Goal: Information Seeking & Learning: Learn about a topic

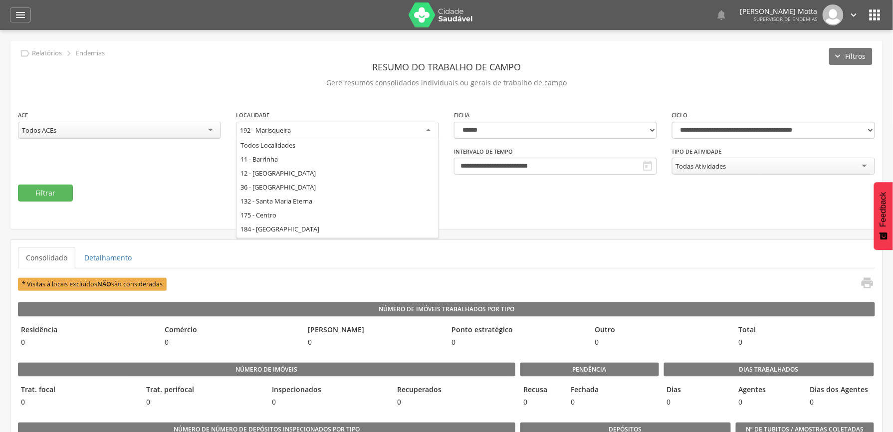
click at [369, 126] on div "192 - Marisqueira" at bounding box center [337, 131] width 203 height 18
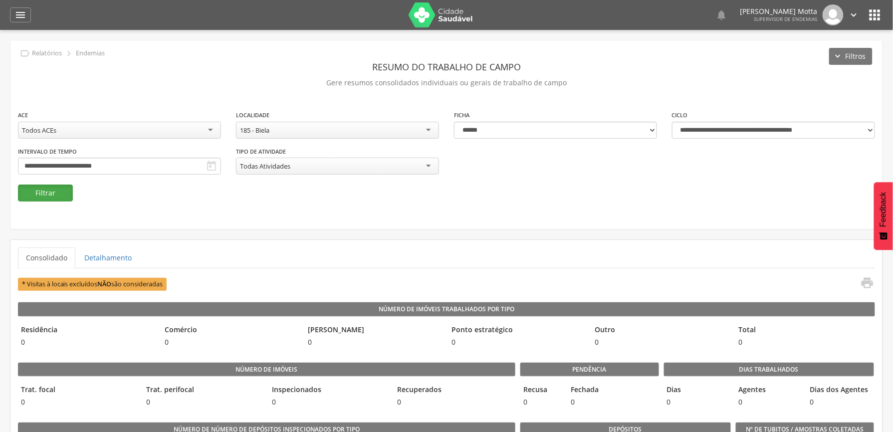
click at [29, 193] on button "Filtrar" at bounding box center [45, 193] width 55 height 17
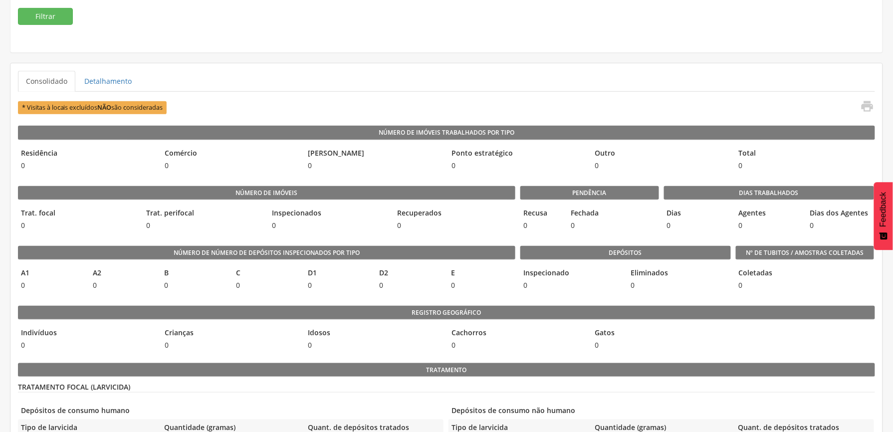
scroll to position [0, 0]
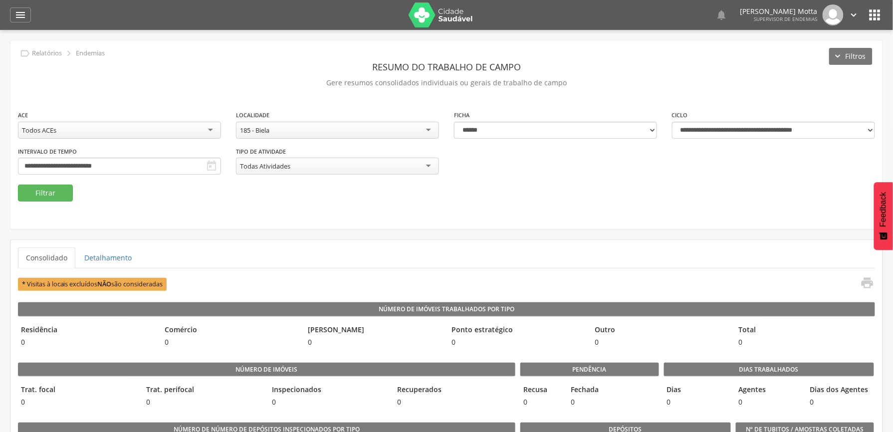
click at [322, 132] on div "185 - Biela" at bounding box center [337, 130] width 203 height 17
click at [221, 154] on div "**********" at bounding box center [119, 160] width 203 height 29
click at [221, 161] on input "**********" at bounding box center [119, 166] width 203 height 17
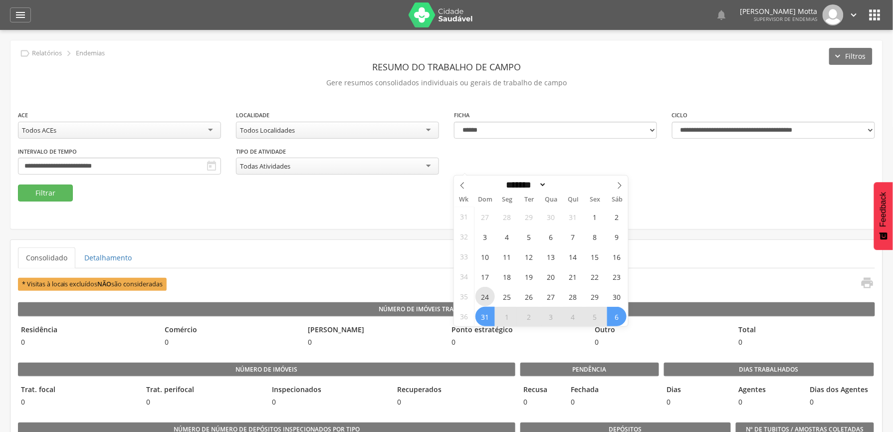
click at [486, 298] on span "24" at bounding box center [485, 296] width 19 height 19
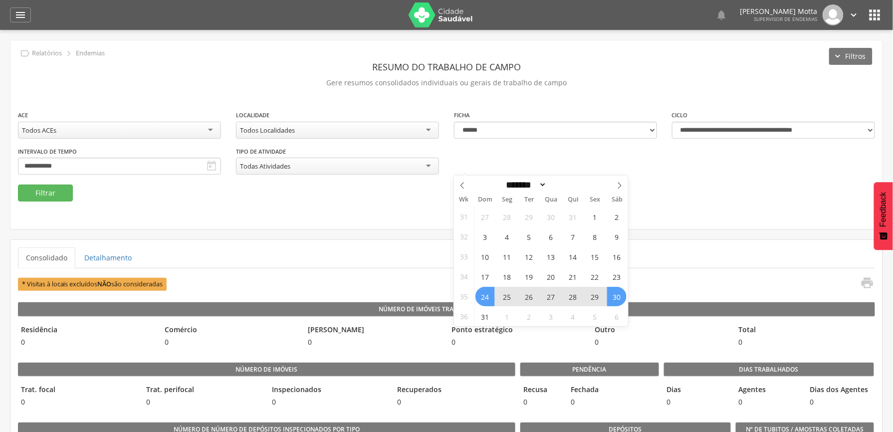
click at [619, 296] on span "30" at bounding box center [616, 296] width 19 height 19
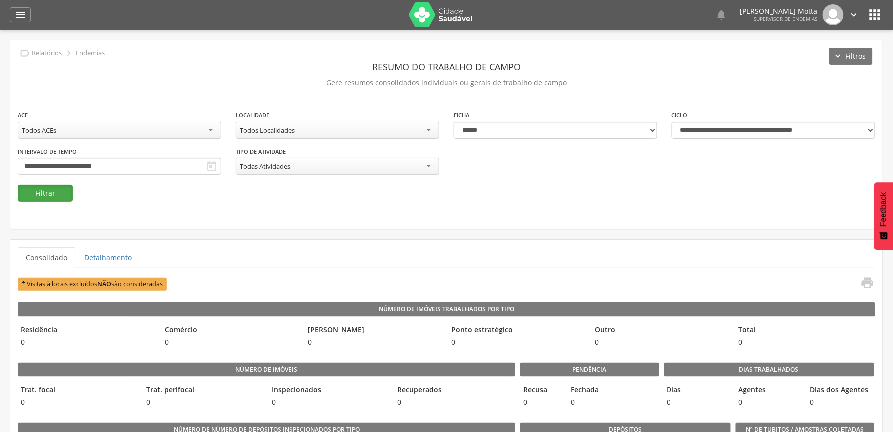
click at [37, 188] on button "Filtrar" at bounding box center [45, 193] width 55 height 17
click at [468, 222] on div "**********" at bounding box center [446, 134] width 873 height 189
click at [46, 192] on button "Filtrar" at bounding box center [45, 193] width 55 height 17
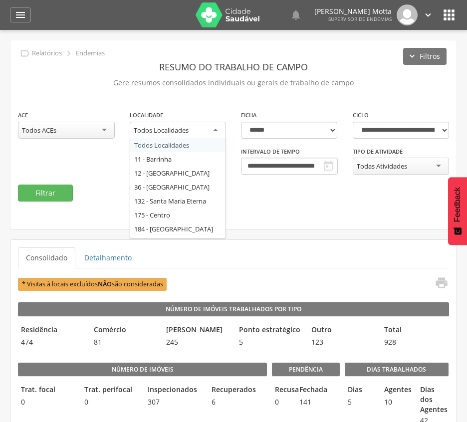
click at [204, 133] on div "Todos Localidades" at bounding box center [178, 131] width 97 height 18
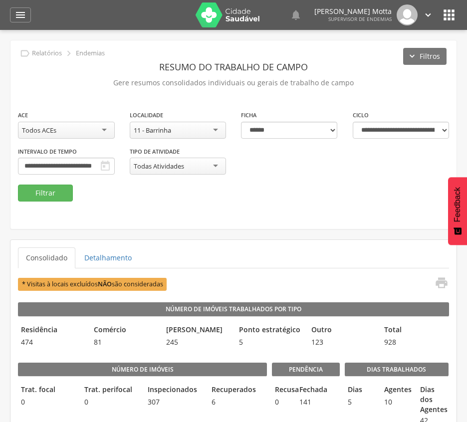
click at [48, 204] on div "**********" at bounding box center [233, 134] width 446 height 189
click at [48, 190] on button "Filtrar" at bounding box center [45, 193] width 55 height 17
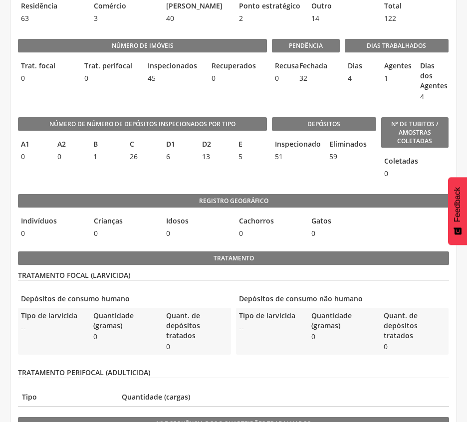
scroll to position [266, 0]
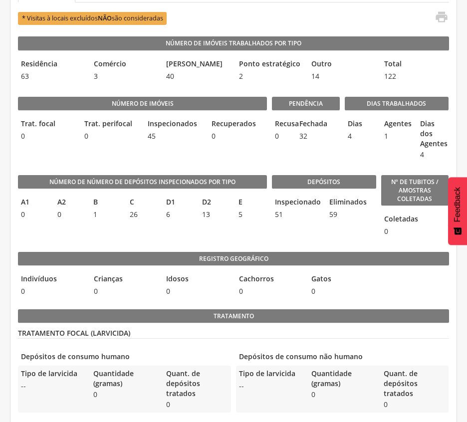
click at [342, 234] on div "Depósitos Inspecionado 51 Eliminados 59" at bounding box center [324, 203] width 104 height 77
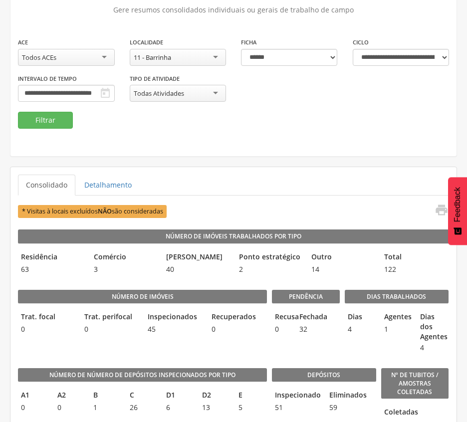
scroll to position [66, 0]
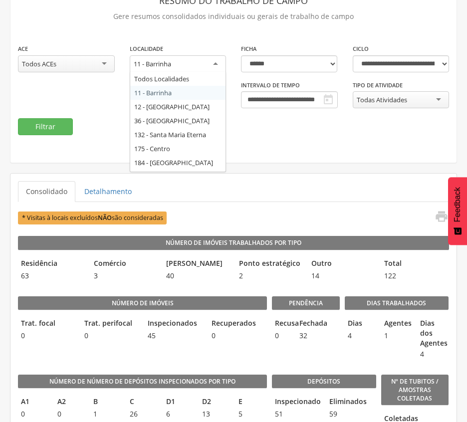
click at [162, 66] on div "11 - Barrinha" at bounding box center [152, 63] width 37 height 9
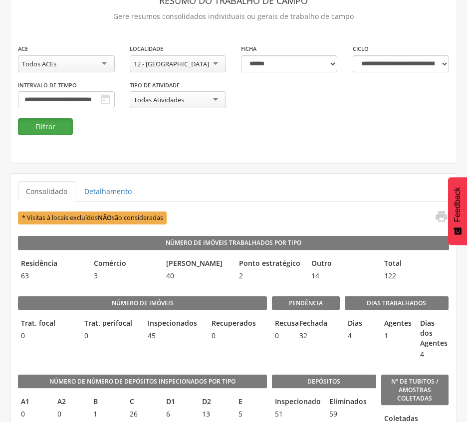
click at [52, 126] on button "Filtrar" at bounding box center [45, 126] width 55 height 17
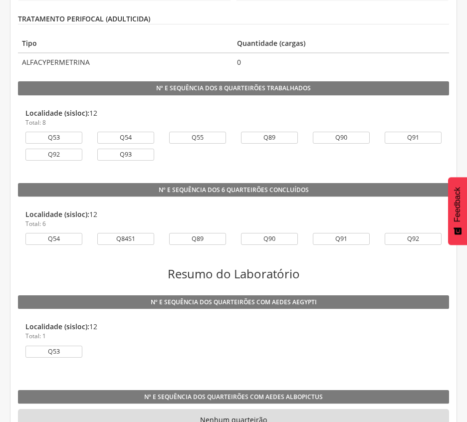
scroll to position [865, 0]
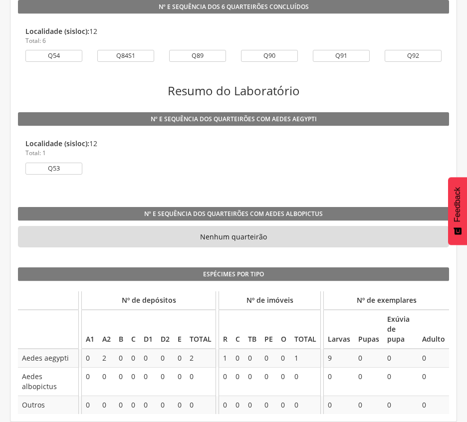
click at [360, 184] on li "Localidade (sisloc): 12 Total: 1 Q53" at bounding box center [233, 158] width 431 height 55
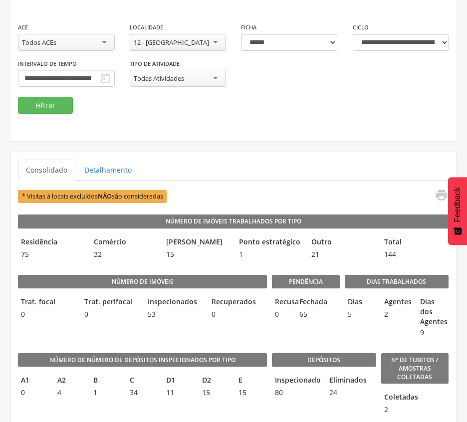
scroll to position [66, 0]
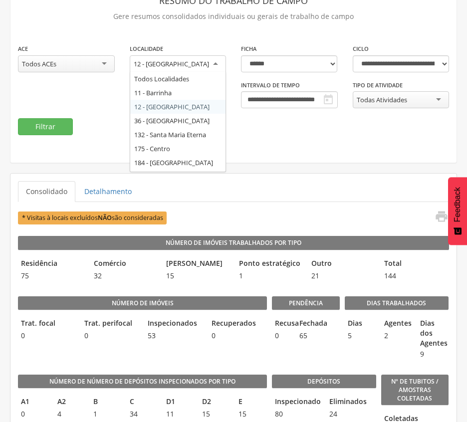
click at [192, 59] on div "12 - [GEOGRAPHIC_DATA]" at bounding box center [178, 64] width 97 height 18
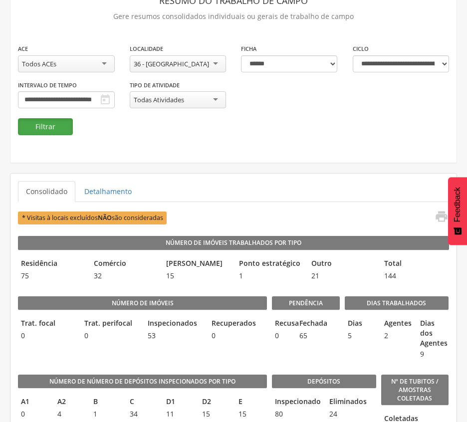
click at [54, 124] on button "Filtrar" at bounding box center [45, 126] width 55 height 17
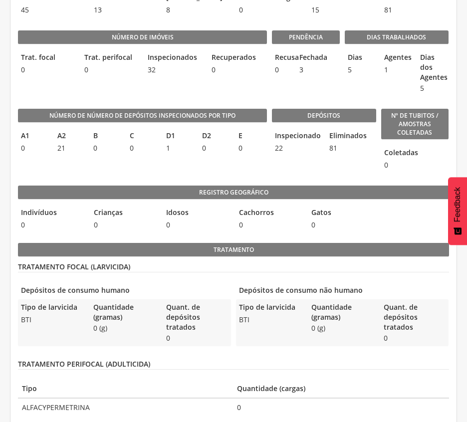
scroll to position [266, 0]
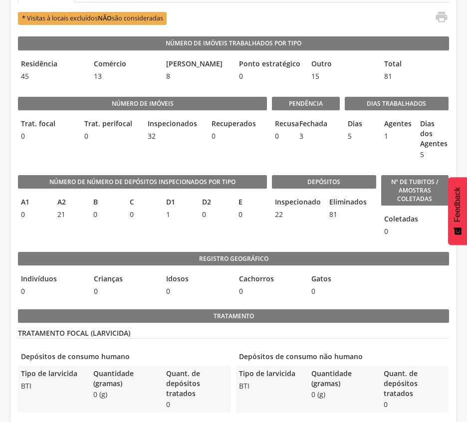
click at [261, 223] on div "E 0" at bounding box center [251, 208] width 31 height 28
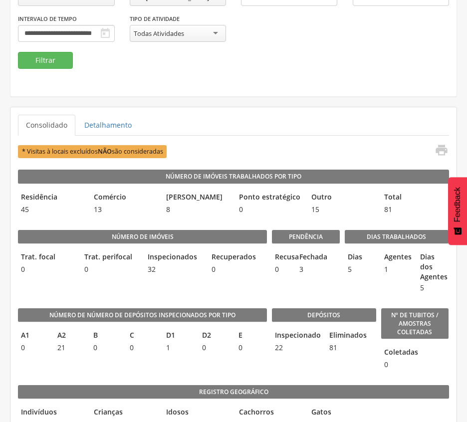
scroll to position [66, 0]
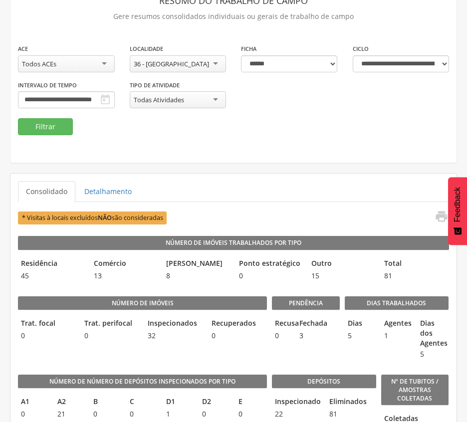
click at [208, 60] on div "36 - [GEOGRAPHIC_DATA]" at bounding box center [178, 63] width 97 height 17
click at [37, 128] on button "Filtrar" at bounding box center [45, 126] width 55 height 17
click at [351, 182] on ul "Consolidado Detalhamento" at bounding box center [233, 191] width 431 height 21
click at [354, 150] on div "**********" at bounding box center [233, 68] width 446 height 189
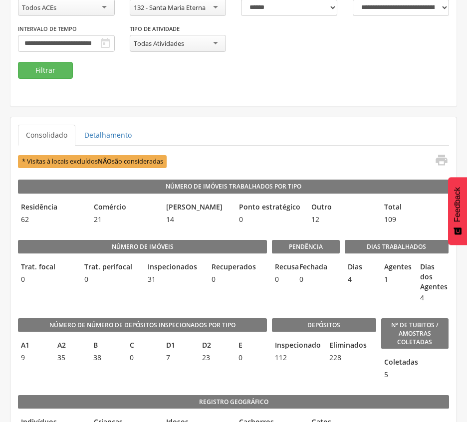
scroll to position [117, 0]
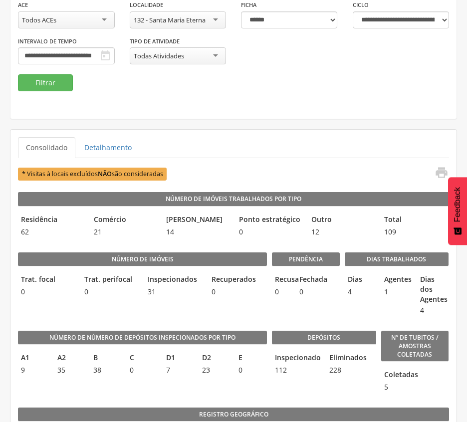
scroll to position [112, 0]
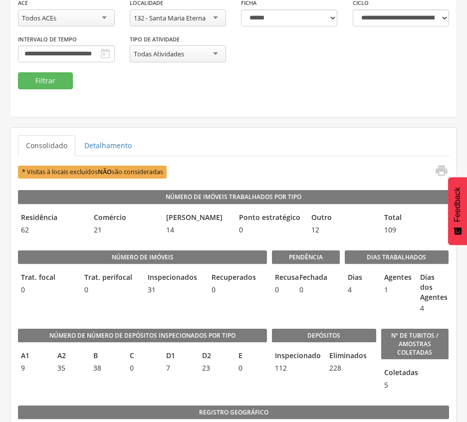
click at [203, 17] on div "132 - Santa Maria Eterna" at bounding box center [170, 17] width 72 height 9
click at [46, 74] on button "Filtrar" at bounding box center [45, 80] width 55 height 17
click at [55, 82] on button "Filtrar" at bounding box center [45, 80] width 55 height 17
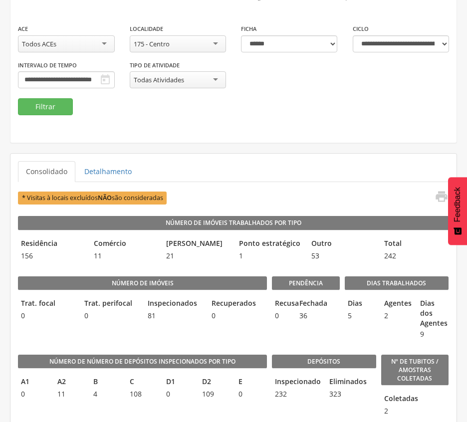
scroll to position [83, 0]
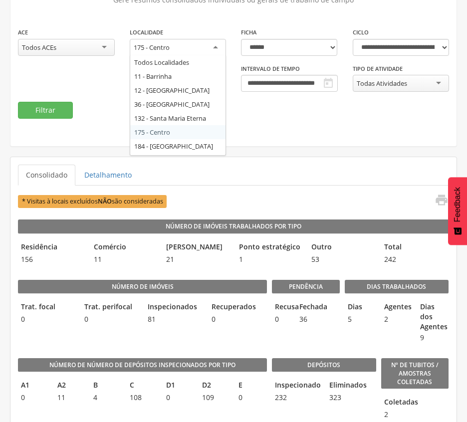
click at [206, 44] on div "175 - Centro" at bounding box center [178, 48] width 97 height 18
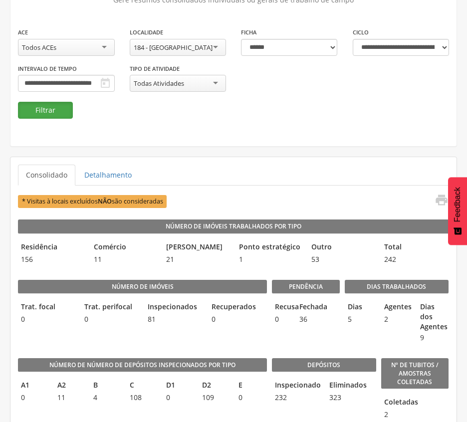
click at [51, 109] on button "Filtrar" at bounding box center [45, 110] width 55 height 17
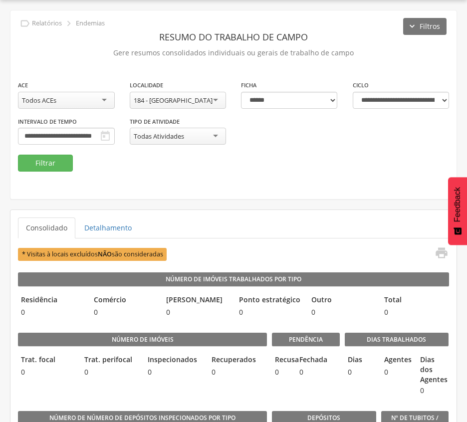
scroll to position [83, 0]
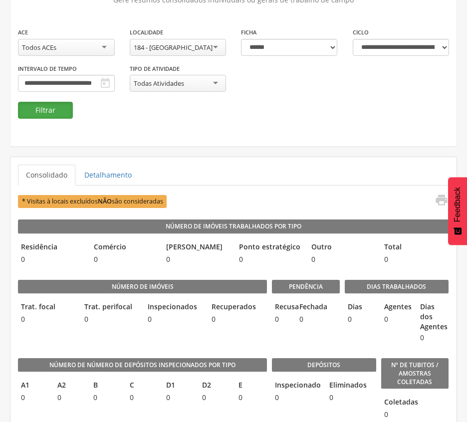
click at [50, 104] on button "Filtrar" at bounding box center [45, 110] width 55 height 17
click at [196, 40] on div "184 - [GEOGRAPHIC_DATA]" at bounding box center [178, 47] width 97 height 17
click at [43, 103] on button "Filtrar" at bounding box center [45, 110] width 55 height 17
click at [199, 50] on div "175 - Centro" at bounding box center [178, 47] width 97 height 17
click at [43, 112] on button "Filtrar" at bounding box center [45, 110] width 55 height 17
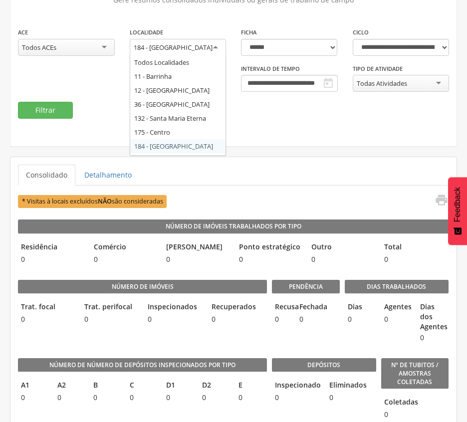
click at [207, 48] on div "184 - [GEOGRAPHIC_DATA]" at bounding box center [178, 48] width 97 height 18
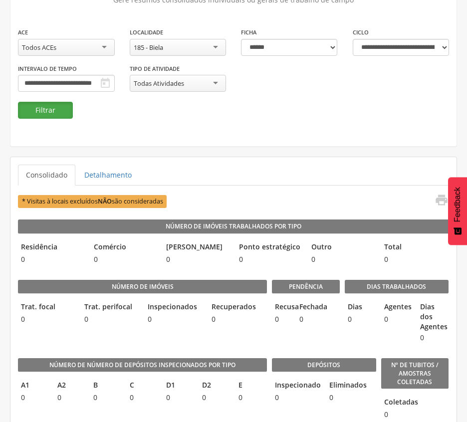
click at [35, 108] on button "Filtrar" at bounding box center [45, 110] width 55 height 17
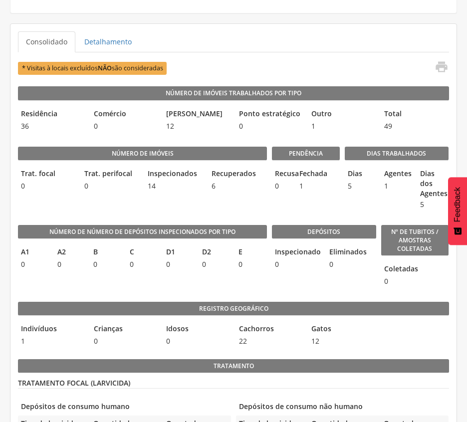
scroll to position [283, 0]
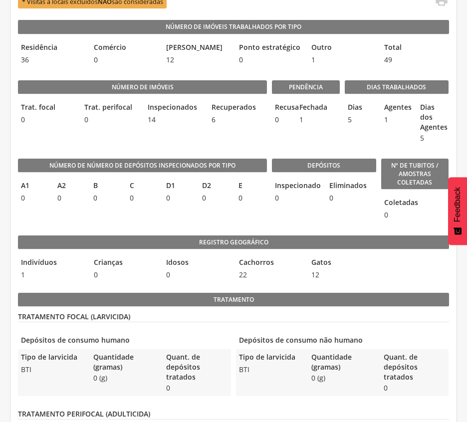
click at [308, 220] on div "Depósitos Inspecionado 0 Eliminados 0" at bounding box center [324, 187] width 104 height 77
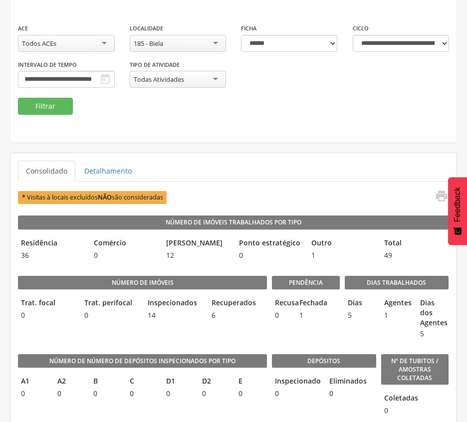
scroll to position [83, 0]
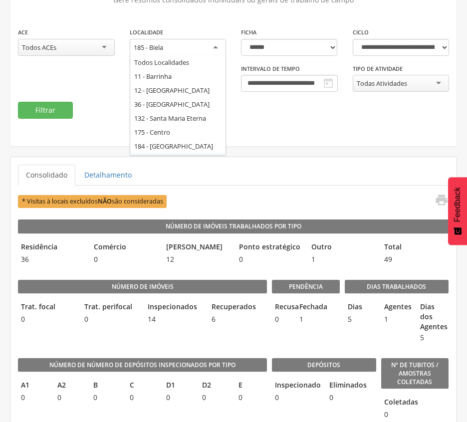
click at [217, 42] on div "185 - Biela" at bounding box center [178, 48] width 97 height 18
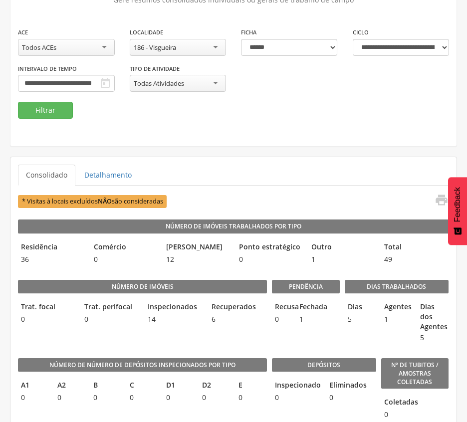
scroll to position [0, 0]
click at [42, 110] on button "Filtrar" at bounding box center [45, 110] width 55 height 17
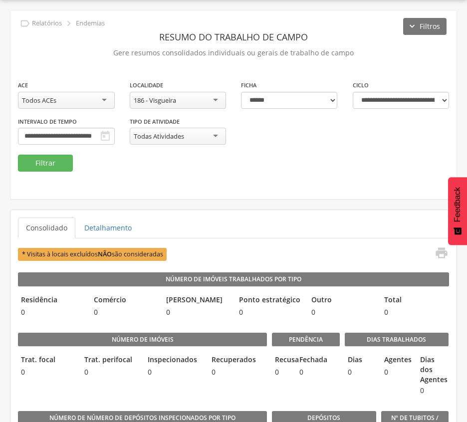
scroll to position [83, 0]
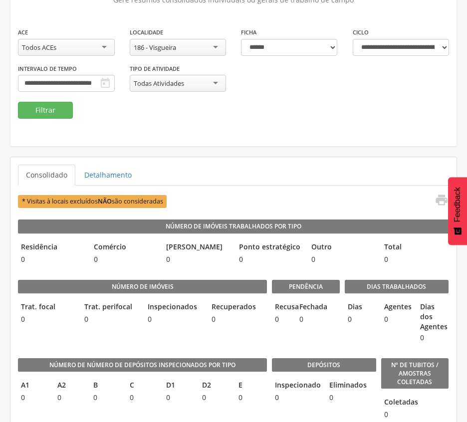
click at [196, 47] on div "186 - Visgueira" at bounding box center [178, 47] width 97 height 17
click at [46, 104] on button "Filtrar" at bounding box center [45, 110] width 55 height 17
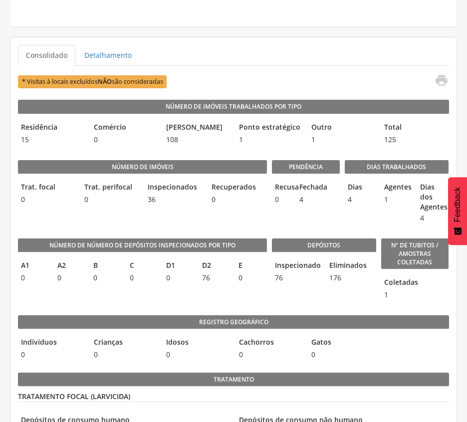
scroll to position [98, 0]
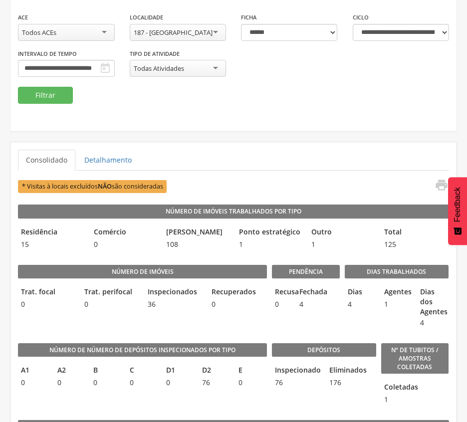
click at [241, 123] on div "**********" at bounding box center [233, 37] width 446 height 189
click at [36, 92] on button "Filtrar" at bounding box center [45, 95] width 55 height 17
click at [316, 166] on ul "Consolidado Detalhamento" at bounding box center [233, 160] width 431 height 21
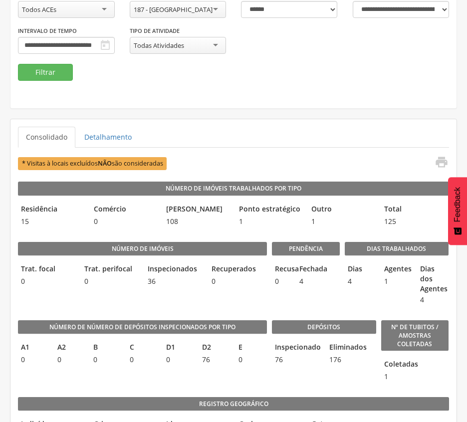
scroll to position [123, 0]
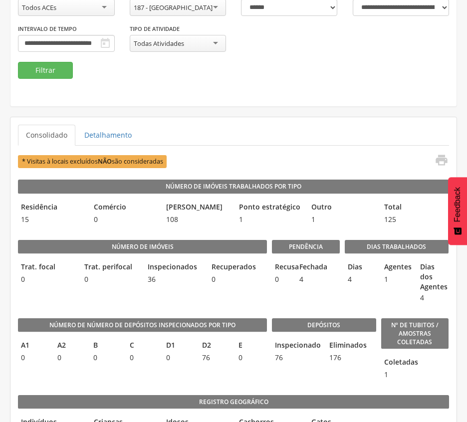
click at [215, 10] on div "187 - [GEOGRAPHIC_DATA]" at bounding box center [178, 7] width 97 height 17
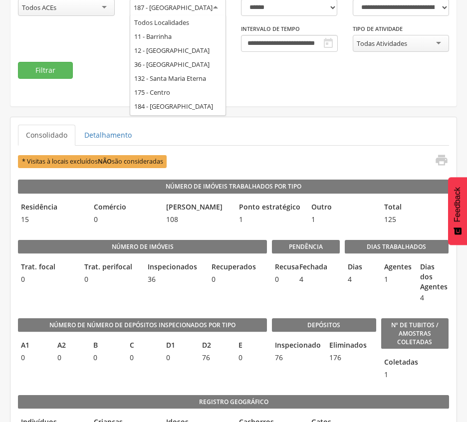
scroll to position [0, 0]
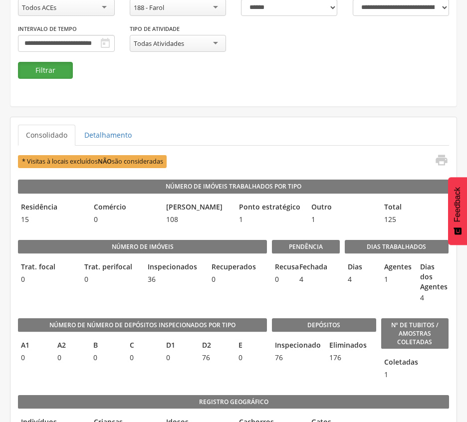
click at [34, 72] on button "Filtrar" at bounding box center [45, 70] width 55 height 17
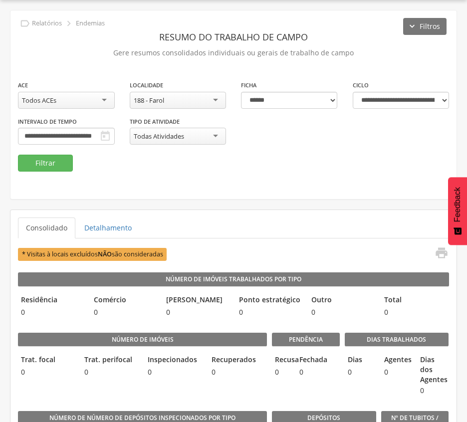
scroll to position [123, 0]
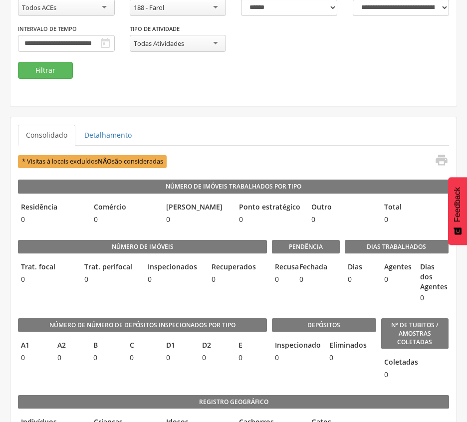
click at [212, 6] on div "188 - Farol" at bounding box center [178, 7] width 97 height 17
click at [47, 73] on button "Filtrar" at bounding box center [45, 70] width 55 height 17
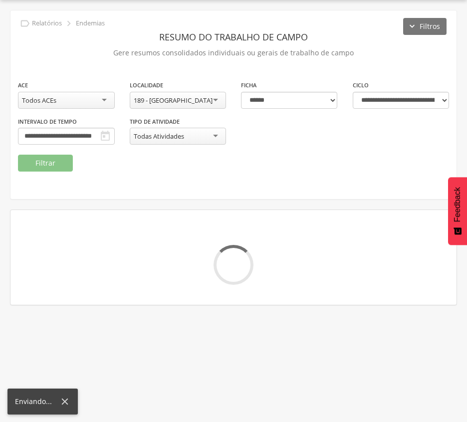
scroll to position [123, 0]
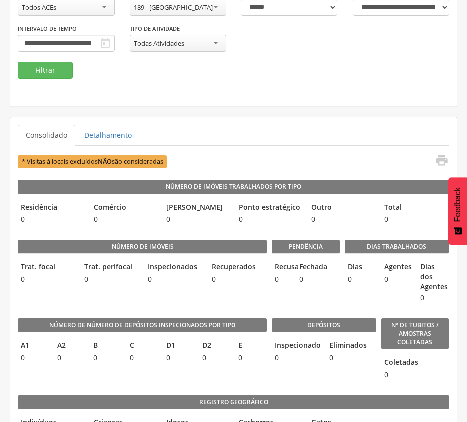
click at [212, 0] on div "189 - [GEOGRAPHIC_DATA]" at bounding box center [178, 7] width 97 height 17
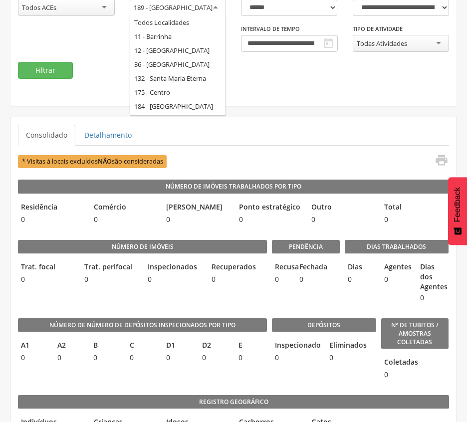
scroll to position [0, 0]
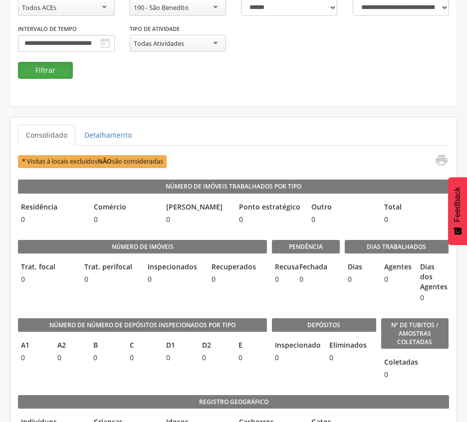
click at [48, 72] on button "Filtrar" at bounding box center [45, 70] width 55 height 17
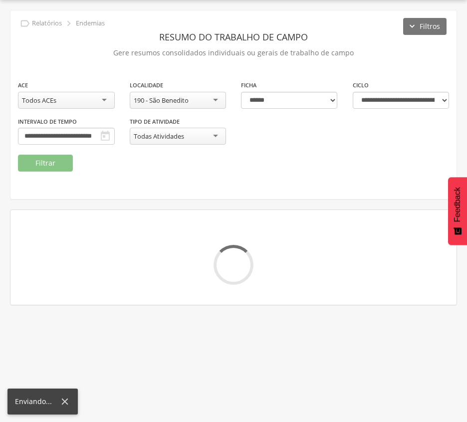
scroll to position [123, 0]
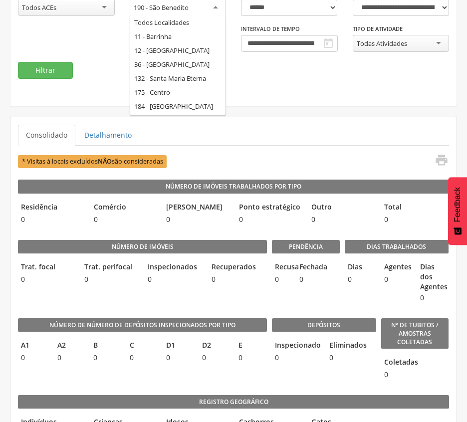
click at [214, 4] on div "190 - São Benedito" at bounding box center [178, 8] width 97 height 18
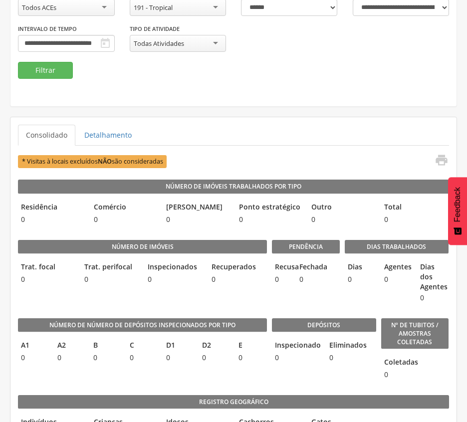
scroll to position [0, 0]
click at [46, 68] on button "Filtrar" at bounding box center [45, 70] width 55 height 17
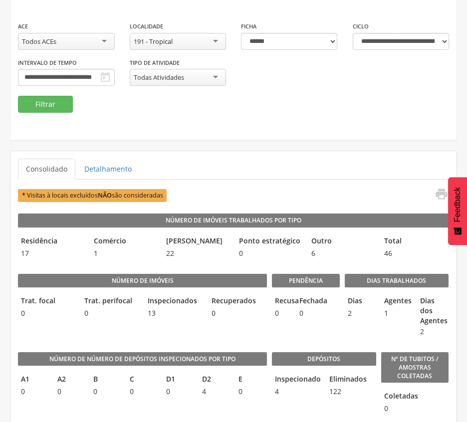
scroll to position [66, 0]
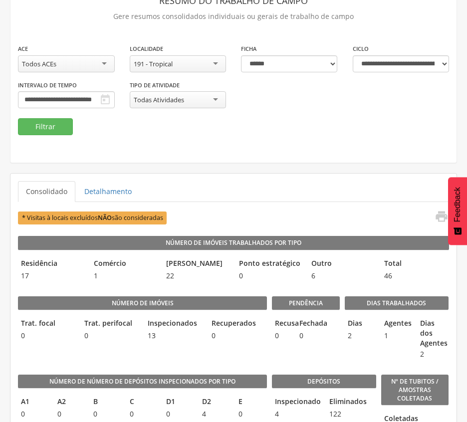
click at [209, 62] on div "191 - Tropical" at bounding box center [178, 63] width 97 height 17
click at [48, 127] on button "Filtrar" at bounding box center [45, 126] width 55 height 17
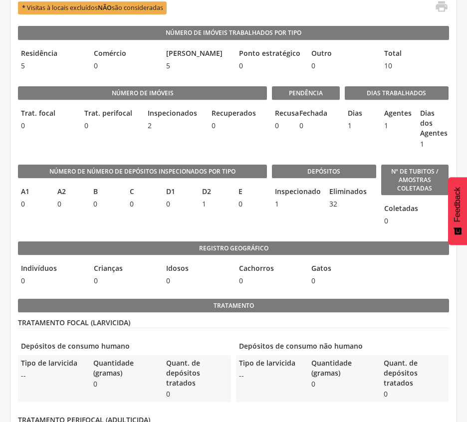
scroll to position [264, 0]
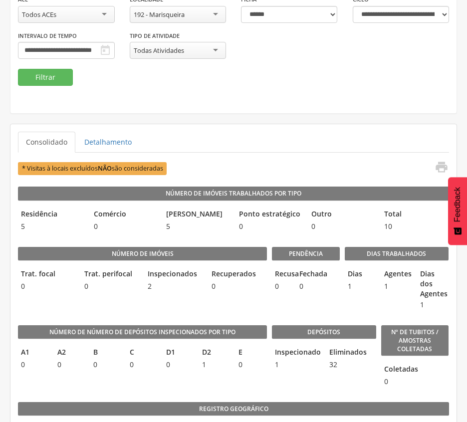
scroll to position [110, 0]
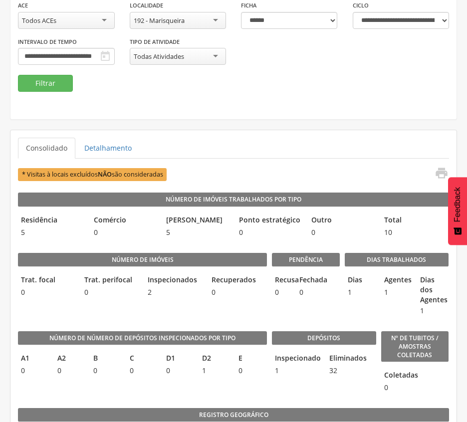
click at [212, 20] on div "192 - Marisqueira" at bounding box center [178, 20] width 97 height 17
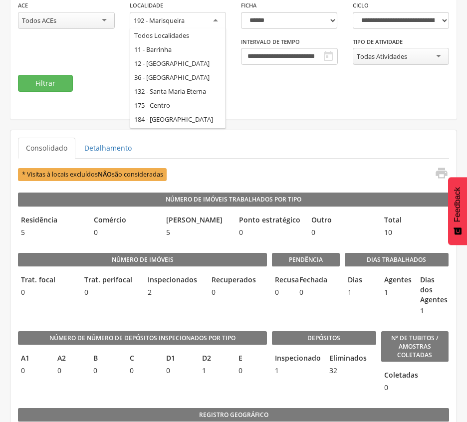
scroll to position [43, 0]
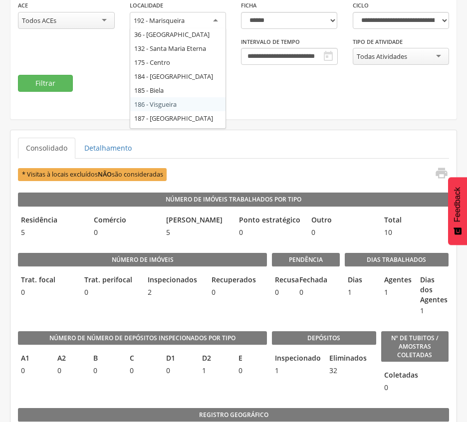
click at [308, 105] on div "**********" at bounding box center [233, 25] width 446 height 189
click at [180, 16] on div "192 - Marisqueira" at bounding box center [159, 20] width 51 height 9
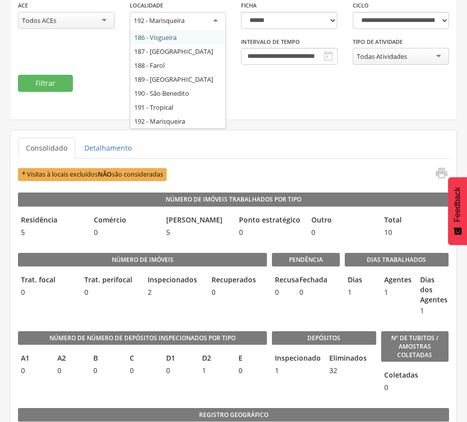
click at [332, 112] on div "**********" at bounding box center [233, 25] width 446 height 189
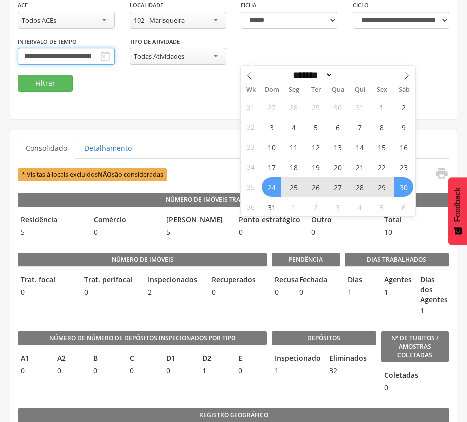
click at [115, 54] on input "**********" at bounding box center [66, 56] width 97 height 17
click at [266, 202] on span "31" at bounding box center [271, 206] width 19 height 19
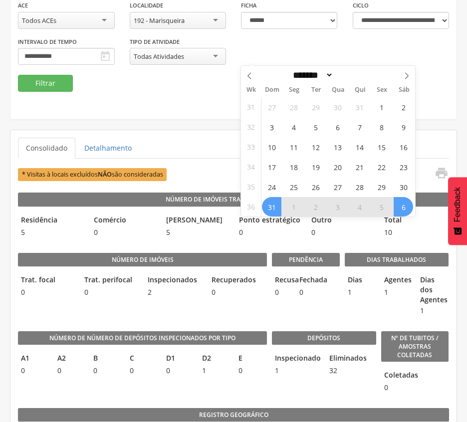
click at [408, 207] on span "6" at bounding box center [403, 206] width 19 height 19
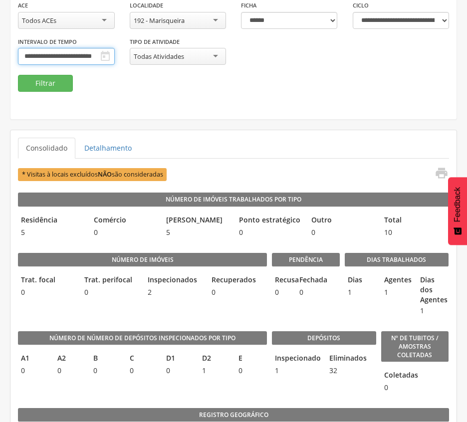
scroll to position [0, 4]
click at [114, 58] on input "**********" at bounding box center [66, 56] width 96 height 17
click at [137, 93] on div "**********" at bounding box center [233, 25] width 446 height 189
click at [164, 18] on div "192 - Marisqueira" at bounding box center [159, 20] width 51 height 9
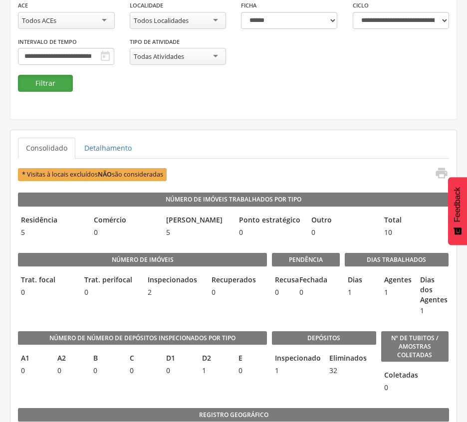
click at [38, 89] on button "Filtrar" at bounding box center [45, 83] width 55 height 17
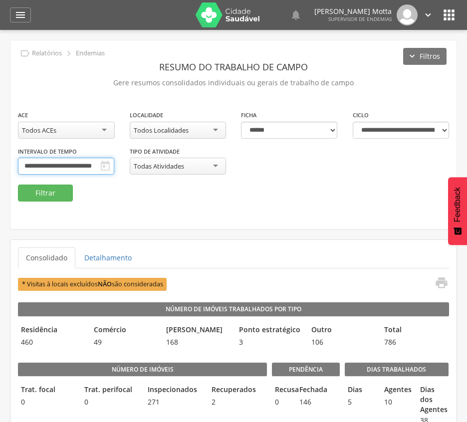
click at [114, 170] on input "**********" at bounding box center [66, 166] width 96 height 17
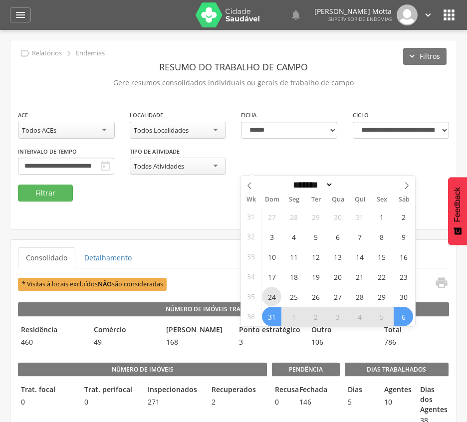
click at [276, 296] on span "24" at bounding box center [271, 296] width 19 height 19
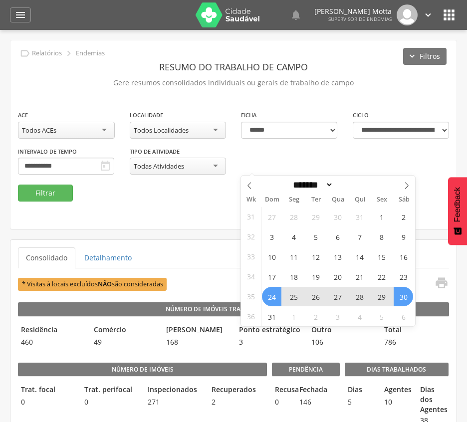
click at [399, 297] on span "30" at bounding box center [403, 296] width 19 height 19
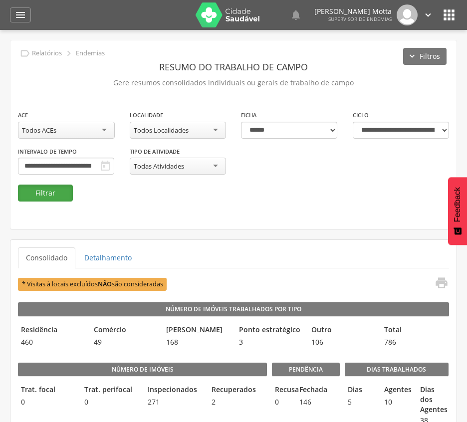
click at [46, 192] on button "Filtrar" at bounding box center [45, 193] width 55 height 17
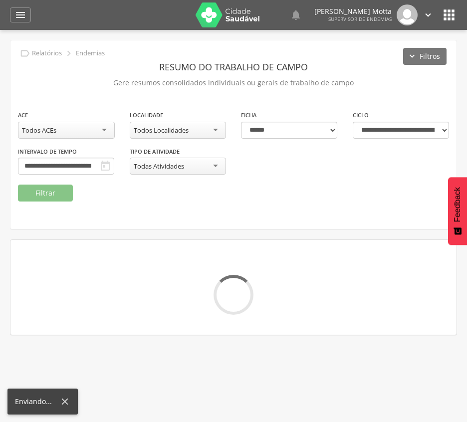
scroll to position [0, 0]
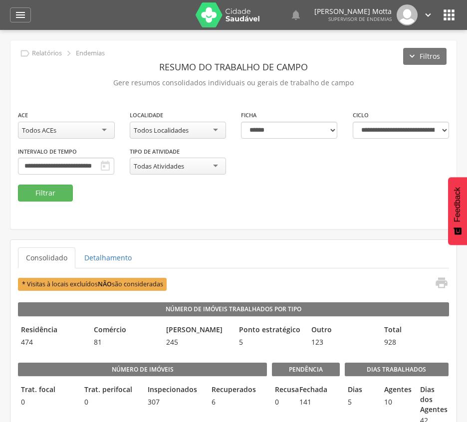
click at [302, 208] on div "**********" at bounding box center [233, 134] width 446 height 189
click at [114, 166] on input "**********" at bounding box center [66, 166] width 96 height 17
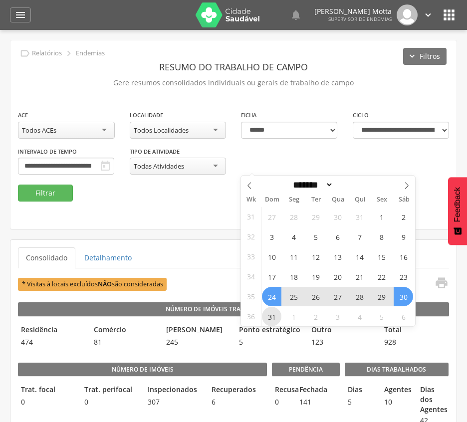
click at [274, 317] on span "31" at bounding box center [271, 316] width 19 height 19
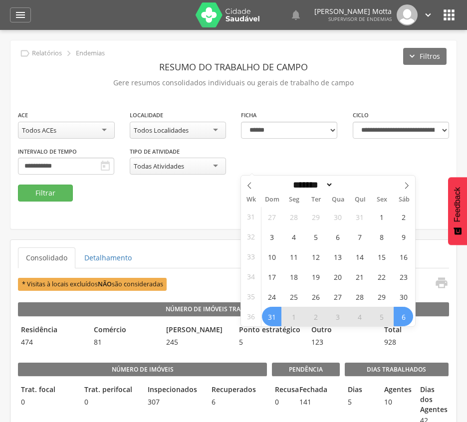
click at [398, 316] on span "6" at bounding box center [403, 316] width 19 height 19
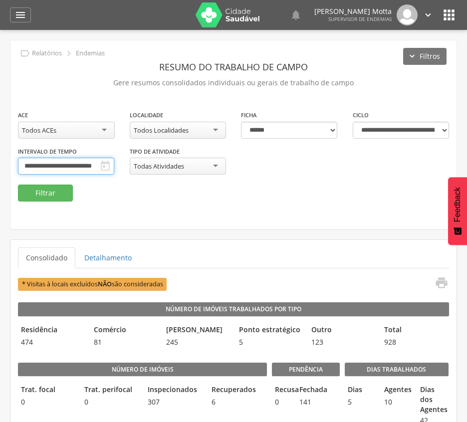
scroll to position [0, 4]
click at [48, 195] on button "Filtrar" at bounding box center [45, 193] width 55 height 17
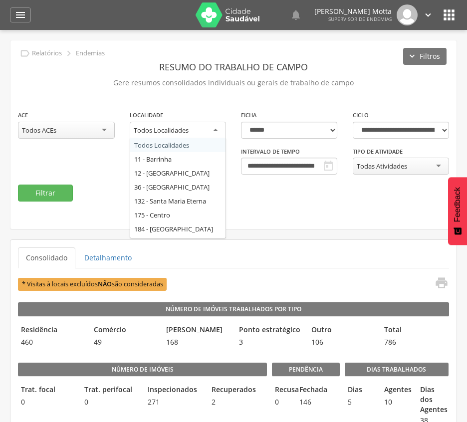
click at [163, 134] on div "Todos Localidades" at bounding box center [161, 130] width 55 height 9
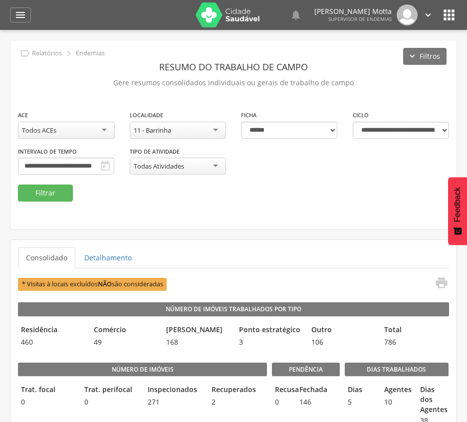
click at [42, 204] on div "**********" at bounding box center [233, 134] width 446 height 189
click at [41, 190] on button "Filtrar" at bounding box center [45, 193] width 55 height 17
click at [274, 182] on div "**********" at bounding box center [233, 147] width 446 height 75
click at [55, 196] on button "Filtrar" at bounding box center [45, 193] width 55 height 17
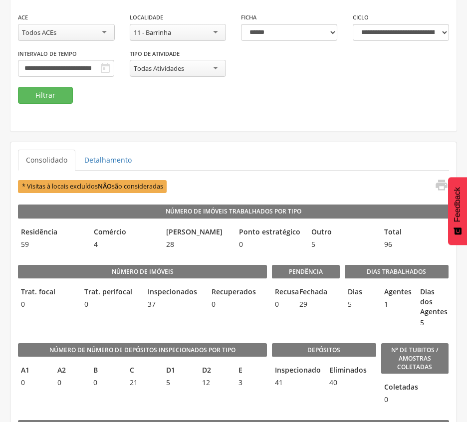
scroll to position [130, 0]
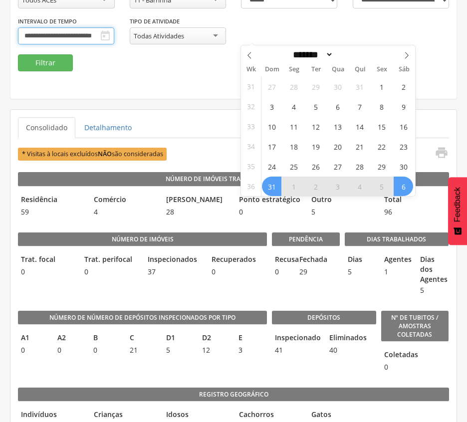
click at [114, 35] on input "**********" at bounding box center [66, 35] width 96 height 17
click at [276, 169] on span "24" at bounding box center [271, 166] width 19 height 19
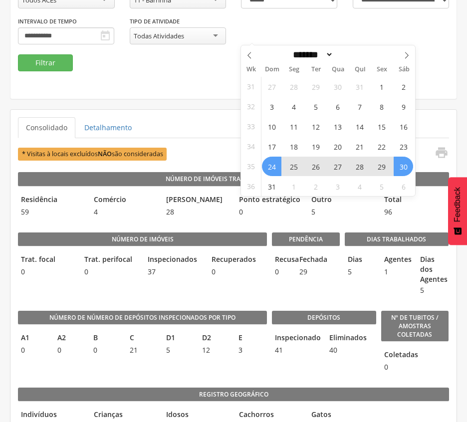
click at [406, 164] on span "30" at bounding box center [403, 166] width 19 height 19
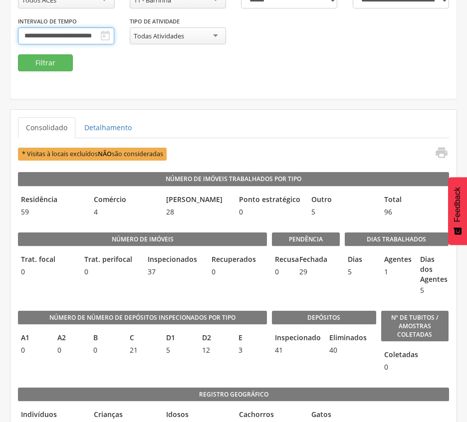
scroll to position [0, 6]
click at [54, 60] on button "Filtrar" at bounding box center [45, 62] width 55 height 17
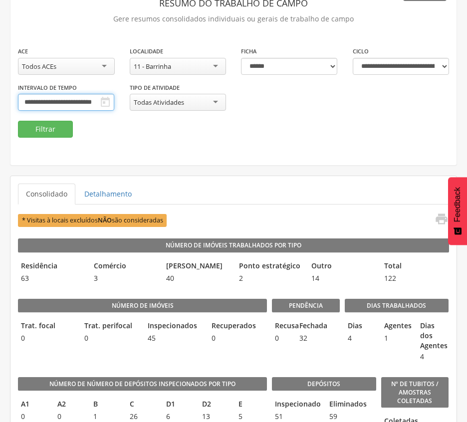
click at [114, 100] on input "**********" at bounding box center [66, 102] width 96 height 17
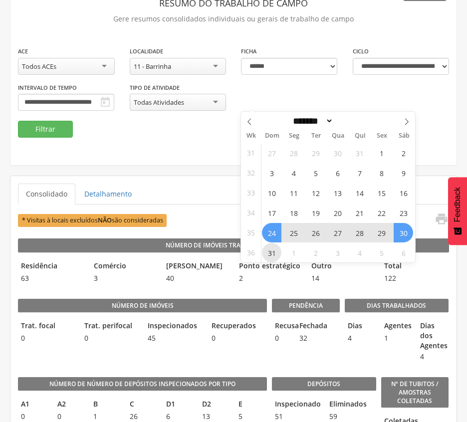
click at [270, 250] on span "31" at bounding box center [271, 252] width 19 height 19
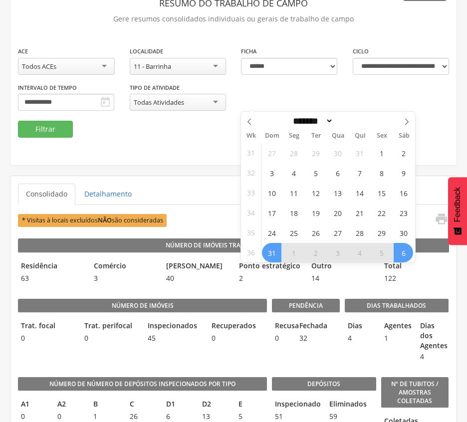
click at [396, 254] on span "6" at bounding box center [403, 252] width 19 height 19
type input "**********"
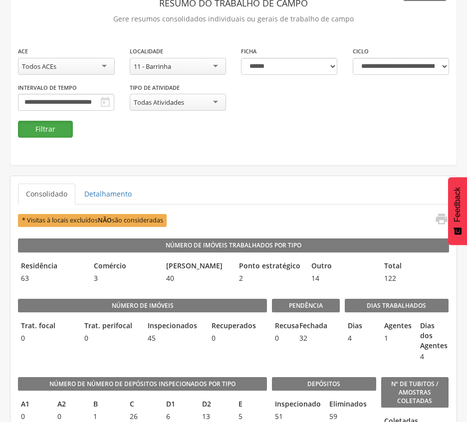
scroll to position [0, 0]
click at [37, 136] on button "Filtrar" at bounding box center [45, 129] width 55 height 17
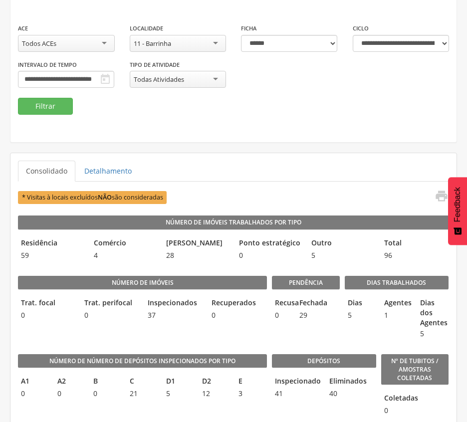
scroll to position [64, 0]
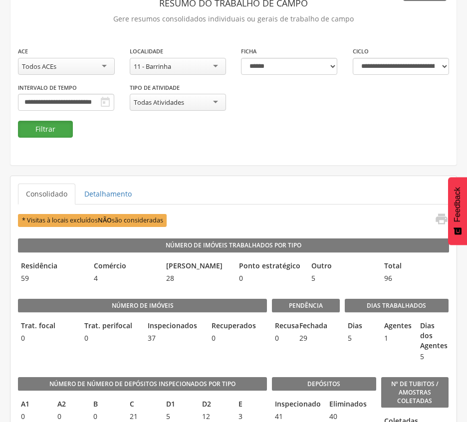
click at [20, 124] on button "Filtrar" at bounding box center [45, 129] width 55 height 17
click at [204, 114] on div "**********" at bounding box center [233, 83] width 446 height 75
click at [190, 69] on div "11 - Barrinha" at bounding box center [178, 66] width 97 height 17
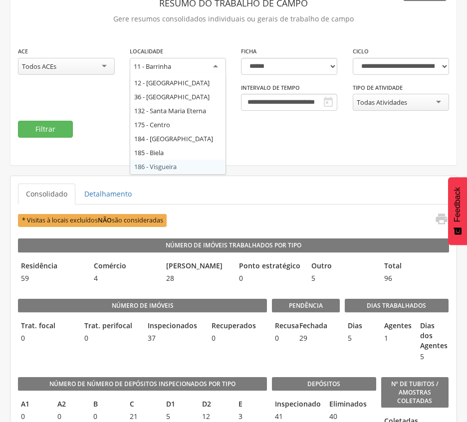
scroll to position [0, 0]
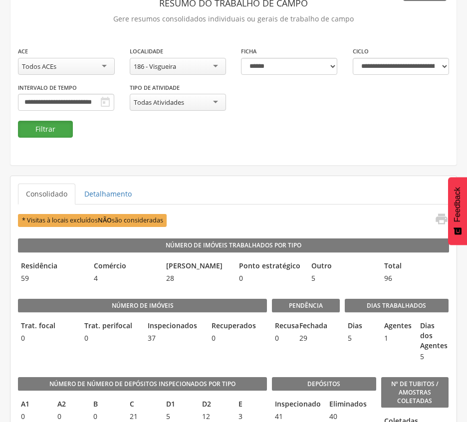
click at [49, 125] on button "Filtrar" at bounding box center [45, 129] width 55 height 17
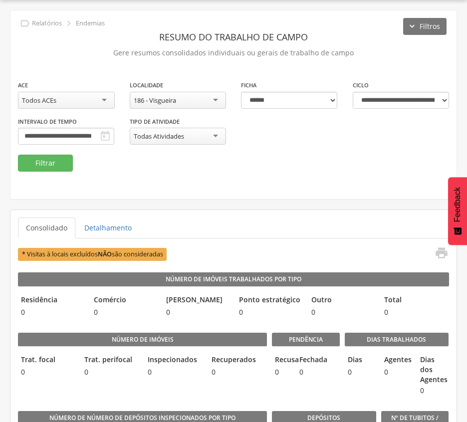
scroll to position [64, 0]
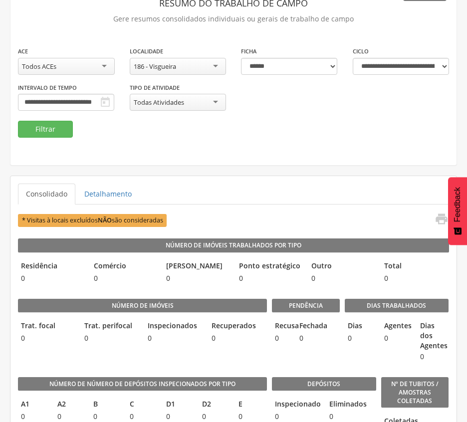
click at [216, 58] on div "186 - Visgueira" at bounding box center [178, 66] width 97 height 17
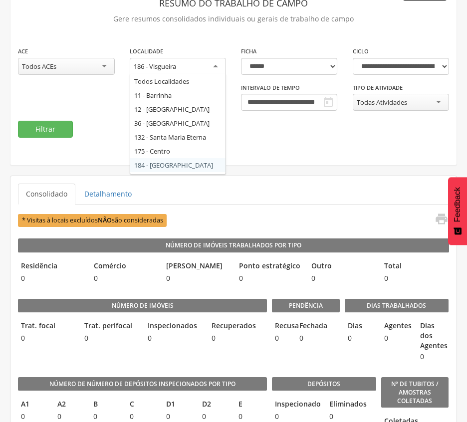
scroll to position [0, 0]
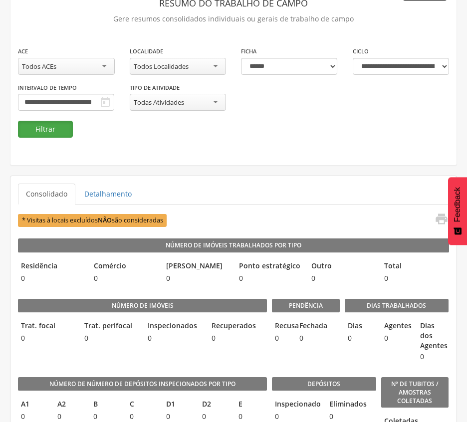
click at [34, 132] on button "Filtrar" at bounding box center [45, 129] width 55 height 17
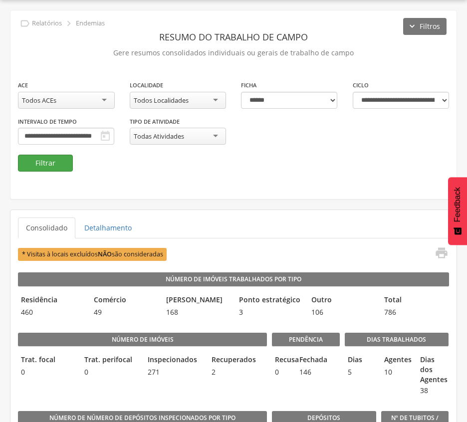
scroll to position [64, 0]
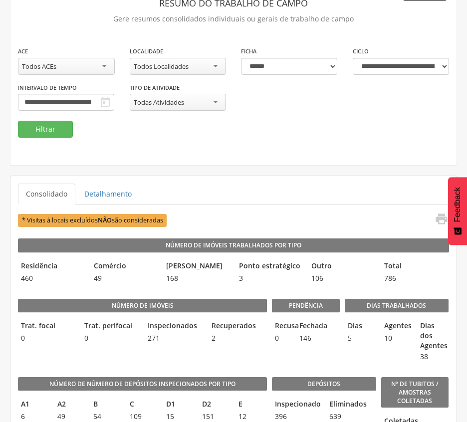
click at [187, 136] on fieldset "**********" at bounding box center [233, 92] width 431 height 92
click at [54, 135] on button "Filtrar" at bounding box center [45, 129] width 55 height 17
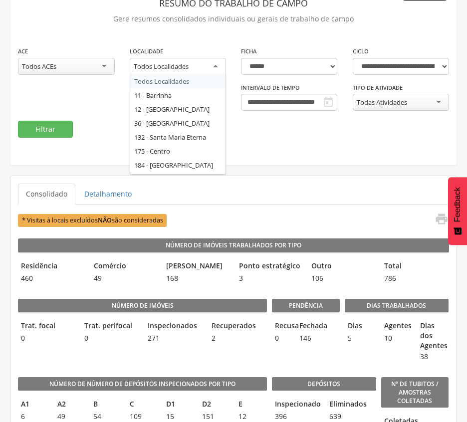
click at [198, 65] on div "Todos Localidades" at bounding box center [178, 67] width 97 height 18
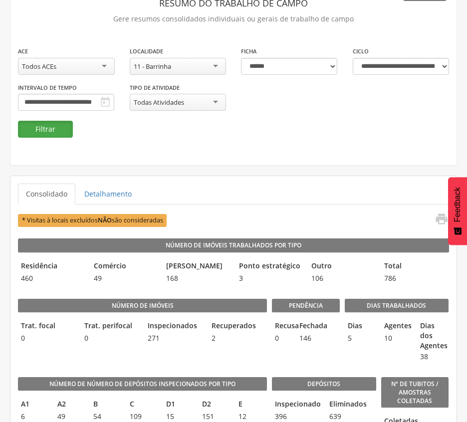
click at [48, 126] on button "Filtrar" at bounding box center [45, 129] width 55 height 17
click at [242, 136] on fieldset "**********" at bounding box center [233, 92] width 431 height 92
click at [314, 158] on div "**********" at bounding box center [233, 71] width 446 height 189
click at [283, 133] on fieldset "**********" at bounding box center [233, 92] width 431 height 92
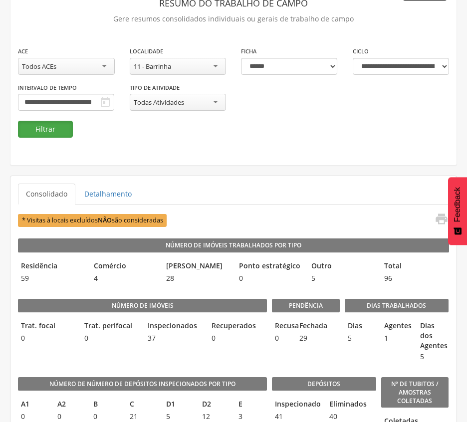
click at [50, 132] on button "Filtrar" at bounding box center [45, 129] width 55 height 17
drag, startPoint x: 206, startPoint y: 143, endPoint x: 180, endPoint y: 73, distance: 74.7
click at [207, 143] on div "**********" at bounding box center [233, 71] width 446 height 189
click at [178, 68] on div "11 - Barrinha" at bounding box center [178, 66] width 97 height 17
click at [56, 124] on button "Filtrar" at bounding box center [45, 129] width 55 height 17
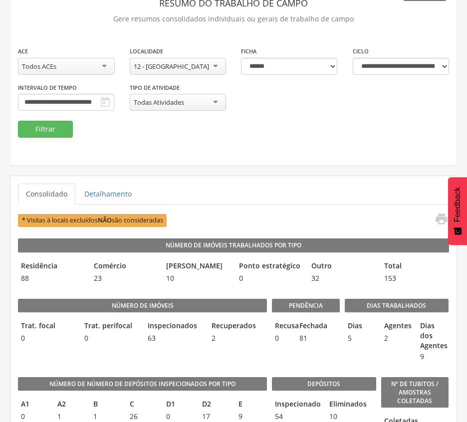
scroll to position [130, 0]
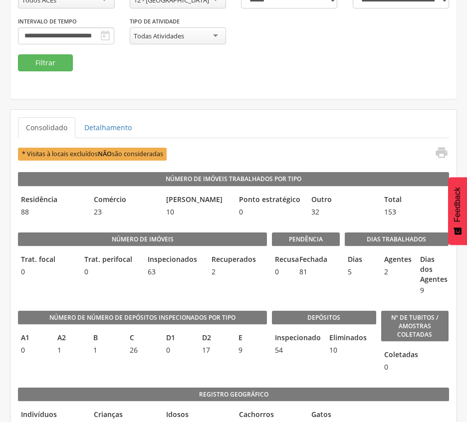
click at [258, 122] on ul "Consolidado Detalhamento" at bounding box center [233, 127] width 431 height 21
click at [200, 4] on div "12 - [GEOGRAPHIC_DATA]" at bounding box center [178, 0] width 97 height 17
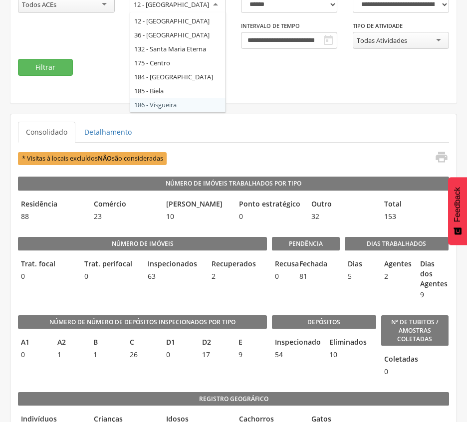
scroll to position [0, 0]
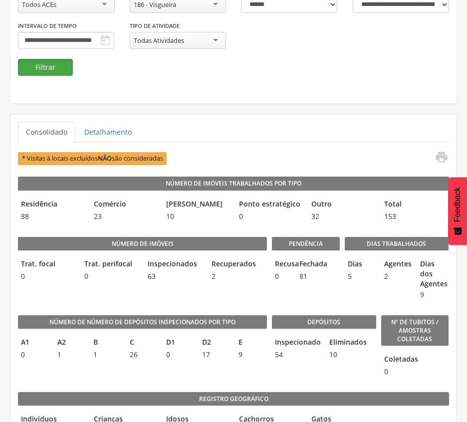
click at [53, 67] on button "Filtrar" at bounding box center [45, 67] width 55 height 17
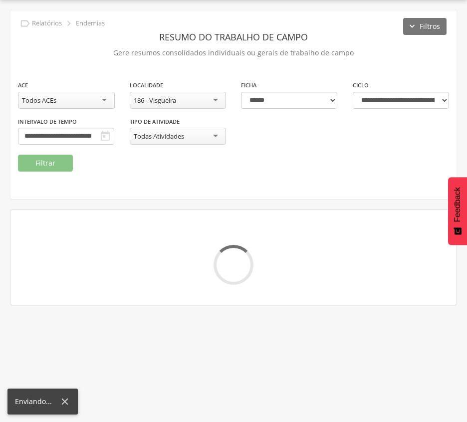
scroll to position [126, 0]
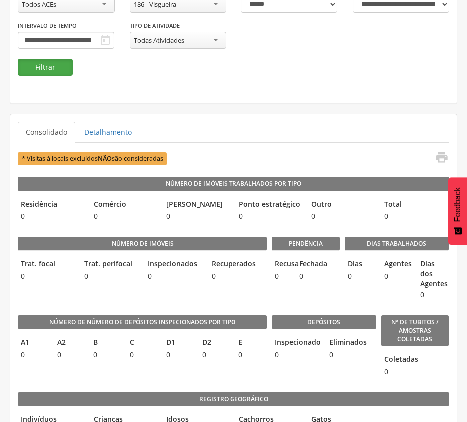
click at [33, 66] on button "Filtrar" at bounding box center [45, 67] width 55 height 17
click at [209, 2] on div "186 - Visgueira" at bounding box center [178, 4] width 97 height 17
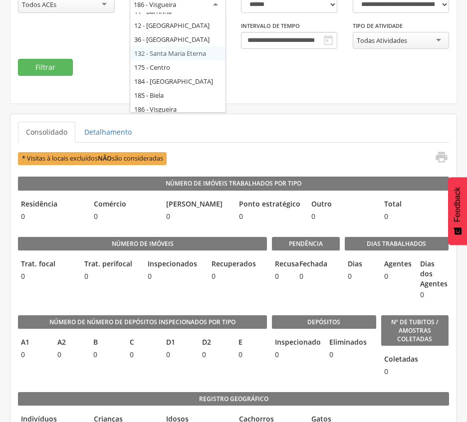
scroll to position [13, 0]
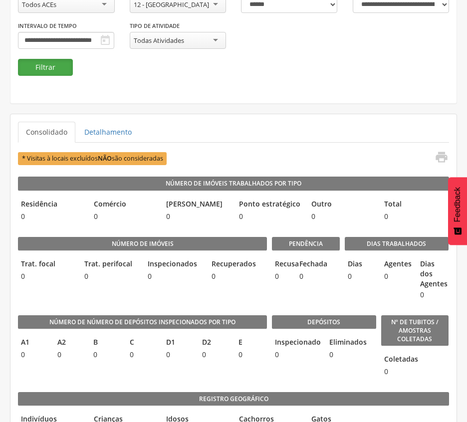
click at [72, 70] on button "Filtrar" at bounding box center [45, 67] width 55 height 17
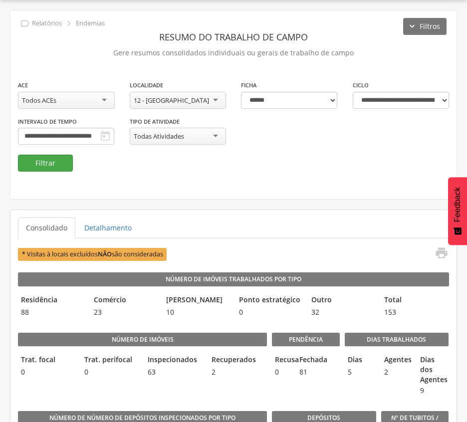
scroll to position [126, 0]
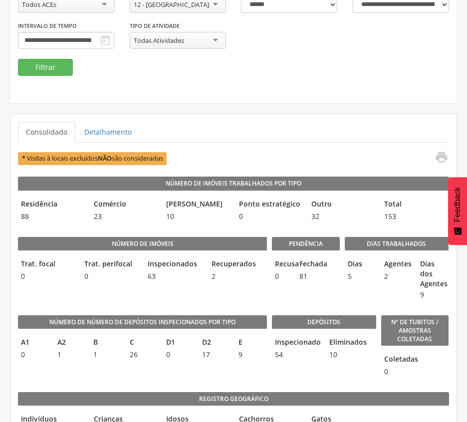
click at [214, 5] on div "12 - [GEOGRAPHIC_DATA]" at bounding box center [178, 4] width 97 height 17
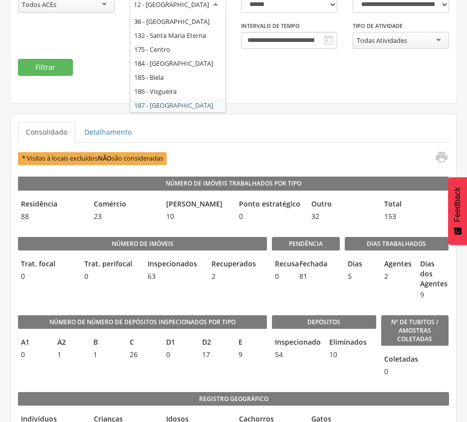
scroll to position [0, 0]
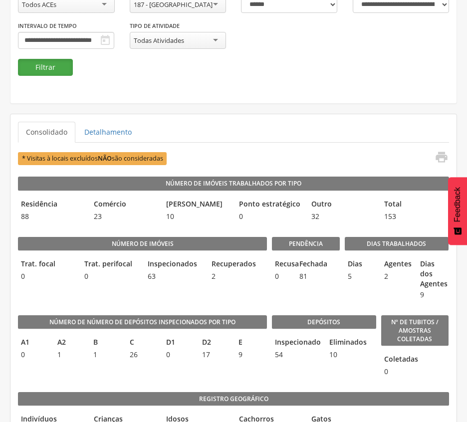
click at [50, 65] on button "Filtrar" at bounding box center [45, 67] width 55 height 17
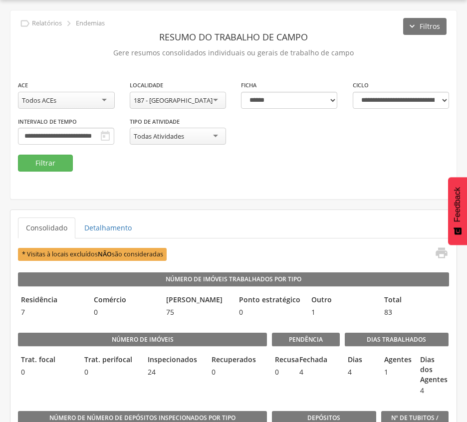
scroll to position [126, 0]
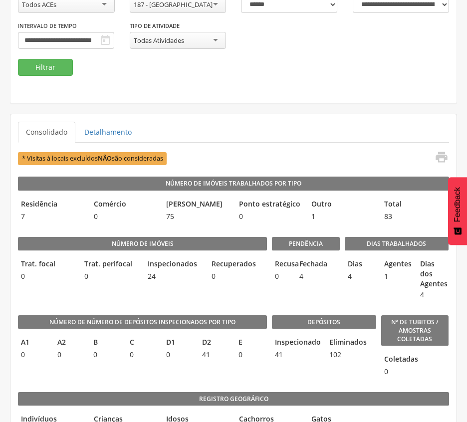
drag, startPoint x: 302, startPoint y: 104, endPoint x: 314, endPoint y: 97, distance: 13.7
click at [302, 104] on div "**********" at bounding box center [233, 9] width 447 height 190
click at [210, 3] on div "187 - [GEOGRAPHIC_DATA]" at bounding box center [178, 4] width 97 height 17
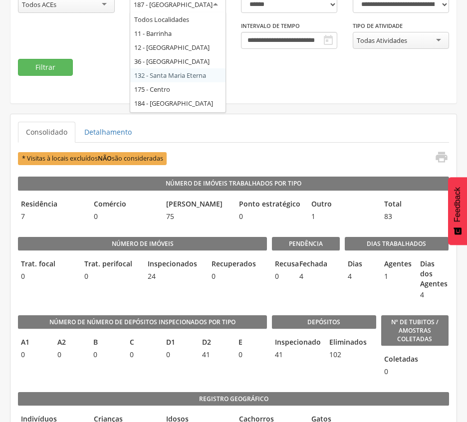
scroll to position [27, 0]
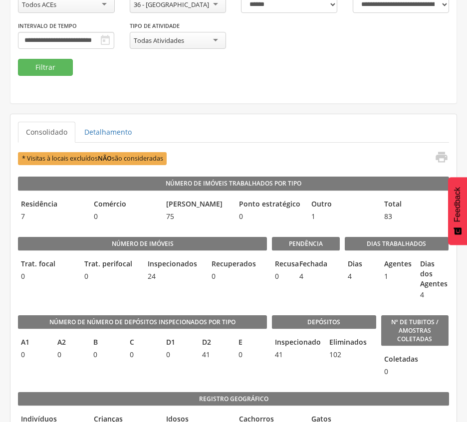
click at [54, 57] on div "**********" at bounding box center [233, 21] width 446 height 75
click at [40, 66] on button "Filtrar" at bounding box center [45, 67] width 55 height 17
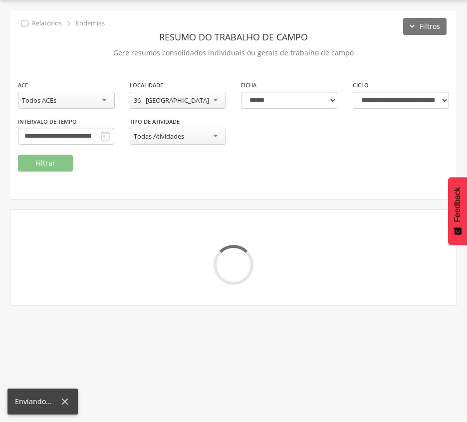
scroll to position [126, 0]
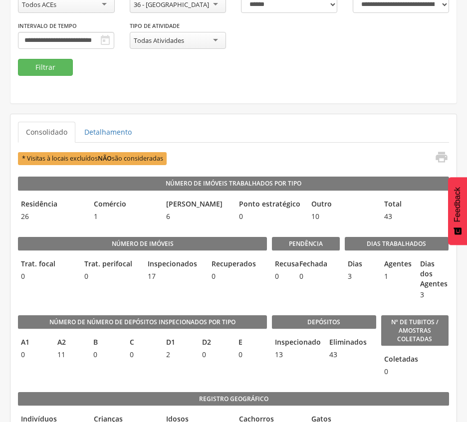
click at [220, 61] on fieldset "**********" at bounding box center [233, 30] width 431 height 92
click at [44, 62] on button "Filtrar" at bounding box center [45, 67] width 55 height 17
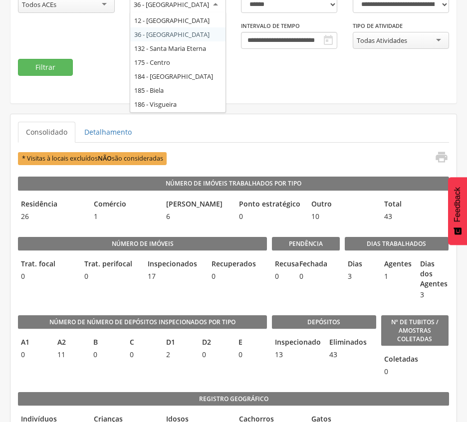
click at [192, 5] on div "36 - [GEOGRAPHIC_DATA]" at bounding box center [171, 4] width 75 height 9
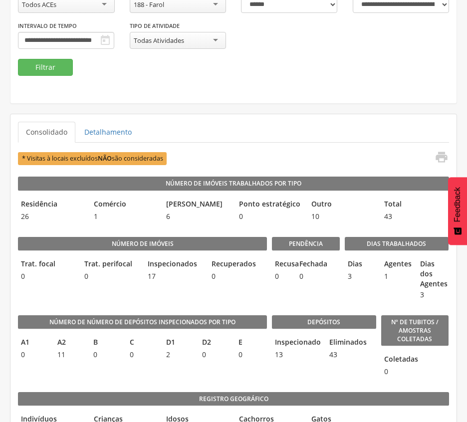
scroll to position [0, 0]
click at [26, 70] on button "Filtrar" at bounding box center [45, 67] width 55 height 17
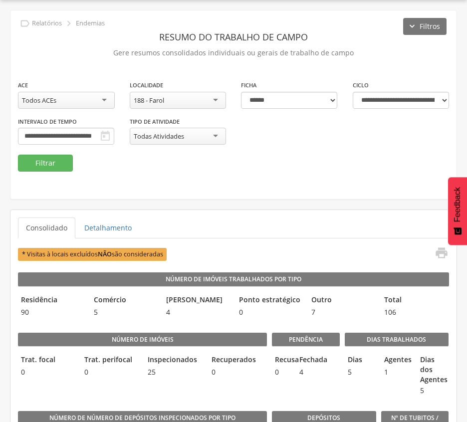
scroll to position [126, 0]
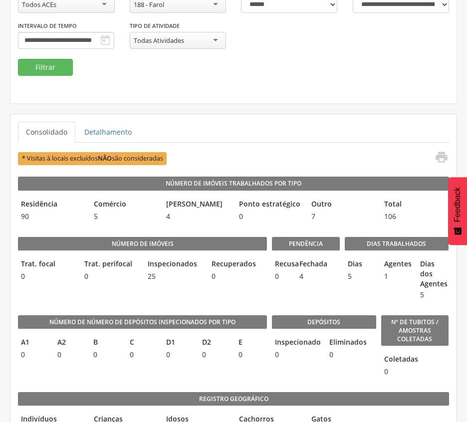
click at [162, 48] on div "**********" at bounding box center [233, 21] width 446 height 75
click at [186, 6] on div "188 - Farol" at bounding box center [178, 4] width 97 height 17
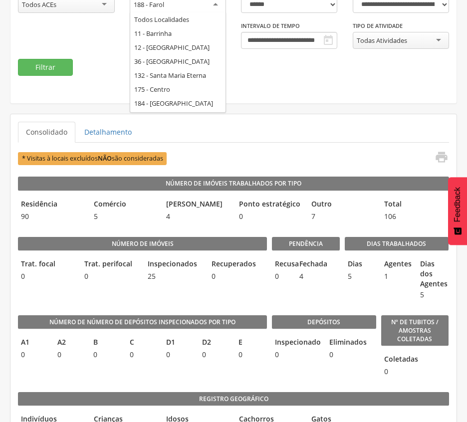
scroll to position [41, 0]
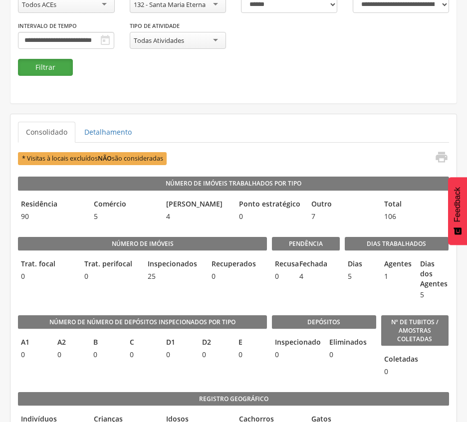
click at [27, 62] on button "Filtrar" at bounding box center [45, 67] width 55 height 17
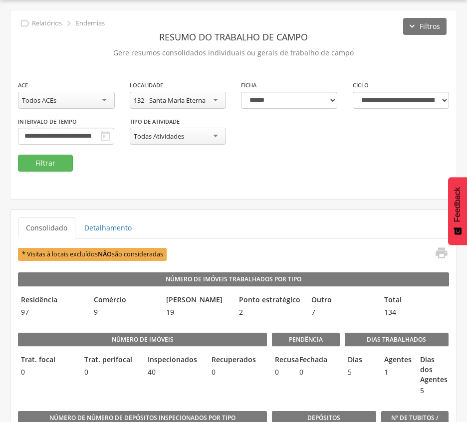
scroll to position [126, 0]
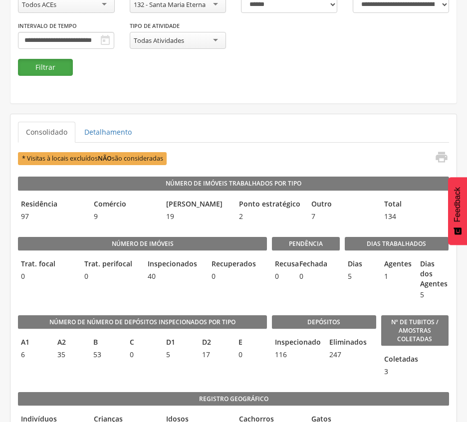
click at [64, 62] on button "Filtrar" at bounding box center [45, 67] width 55 height 17
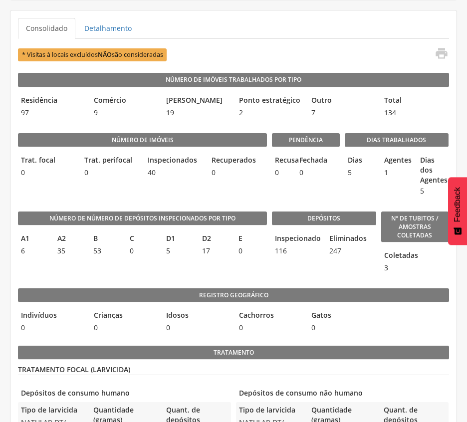
scroll to position [232, 0]
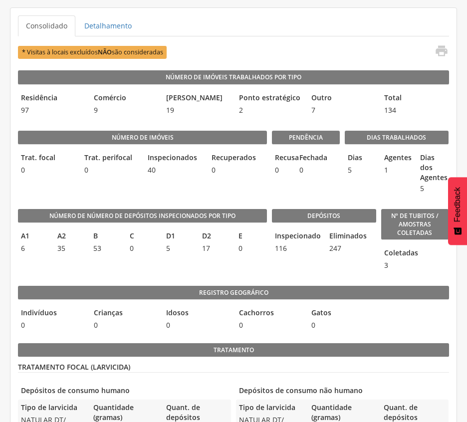
click at [294, 210] on div "Depósitos Inspecionado 116 Eliminados 247" at bounding box center [324, 237] width 104 height 77
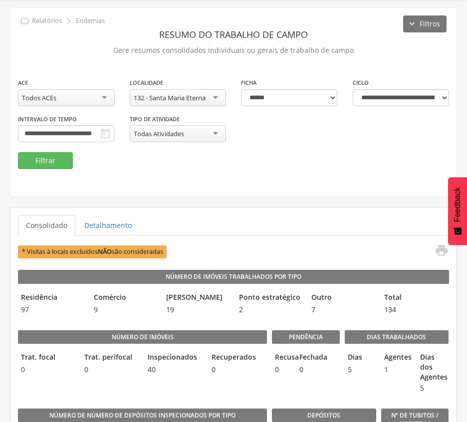
scroll to position [99, 0]
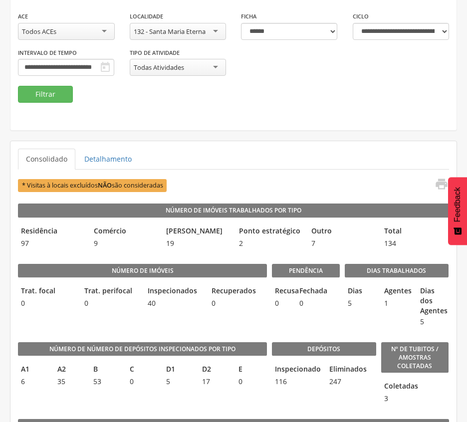
click at [301, 118] on div "**********" at bounding box center [233, 36] width 446 height 189
click at [173, 32] on div "132 - Santa Maria Eterna" at bounding box center [170, 31] width 72 height 9
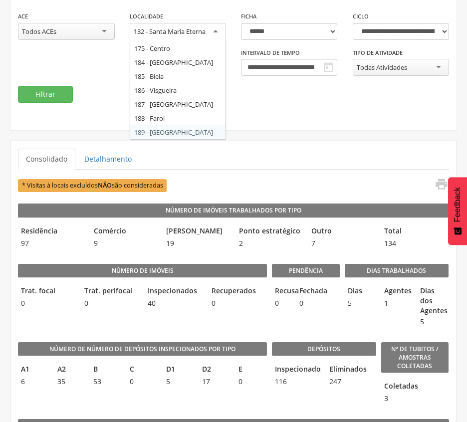
scroll to position [0, 0]
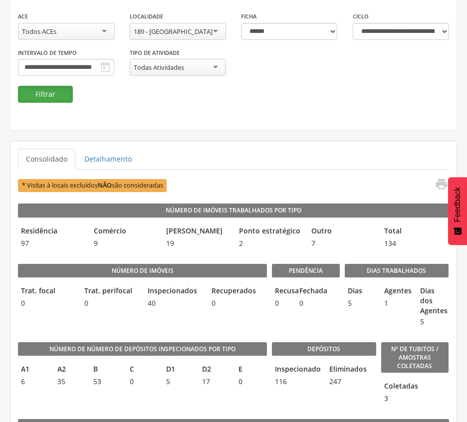
click at [39, 93] on button "Filtrar" at bounding box center [45, 94] width 55 height 17
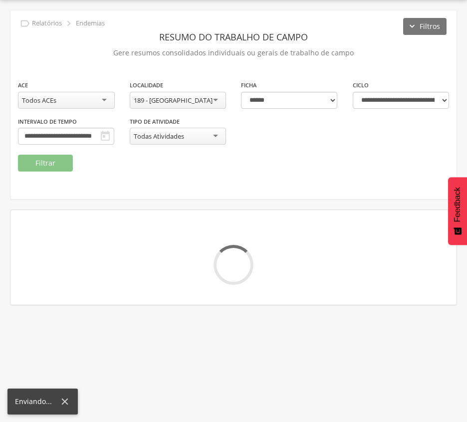
scroll to position [99, 0]
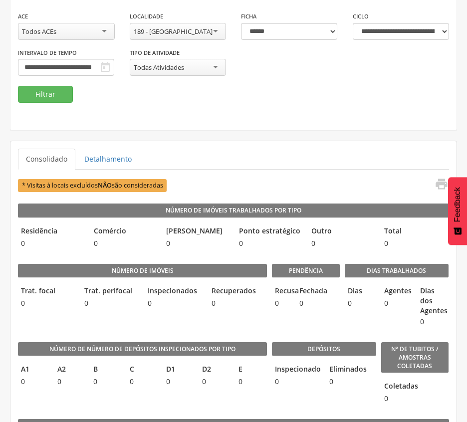
click at [194, 30] on div "189 - [GEOGRAPHIC_DATA]" at bounding box center [178, 31] width 97 height 17
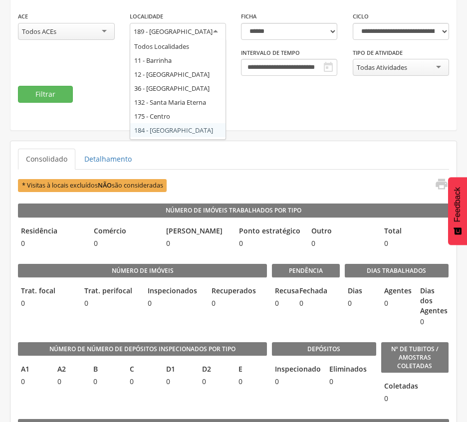
scroll to position [55, 0]
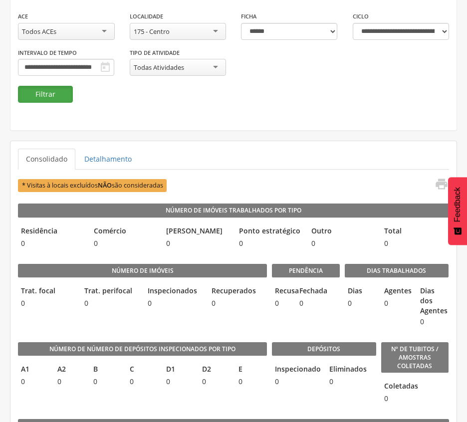
click at [66, 86] on button "Filtrar" at bounding box center [45, 94] width 55 height 17
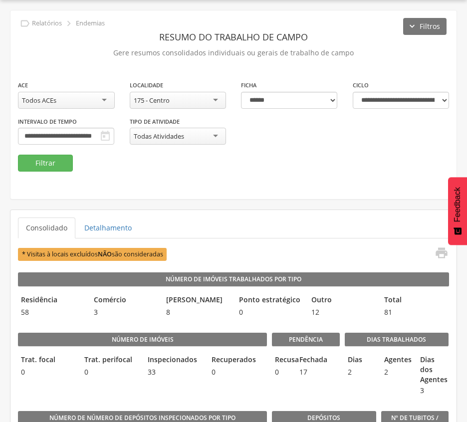
scroll to position [99, 0]
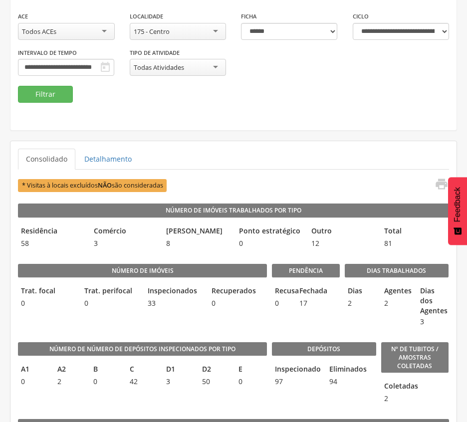
click at [268, 115] on div "**********" at bounding box center [233, 36] width 446 height 189
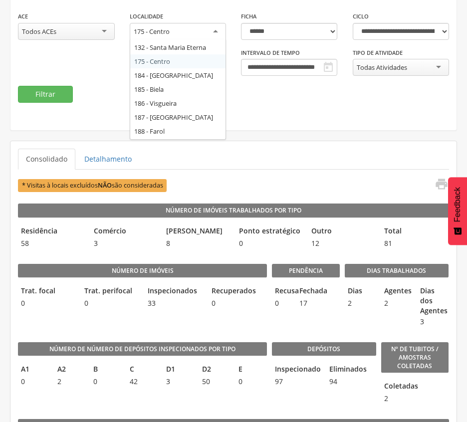
click at [201, 27] on div "175 - Centro" at bounding box center [178, 32] width 97 height 18
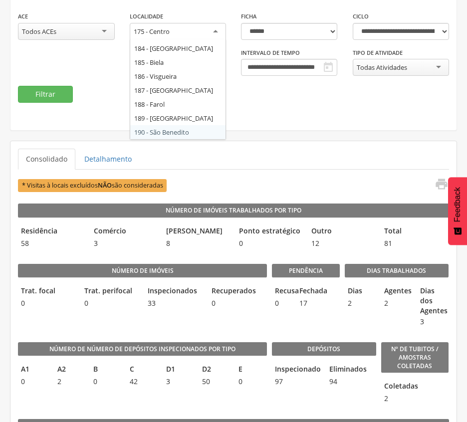
scroll to position [0, 0]
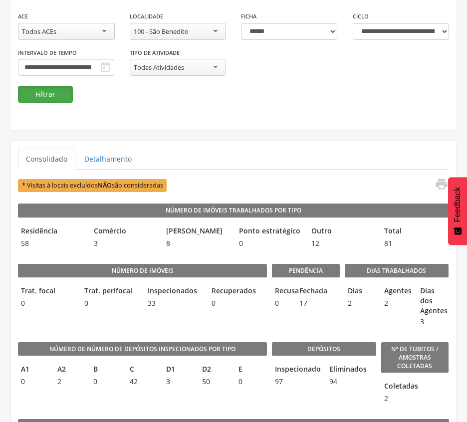
click at [46, 89] on button "Filtrar" at bounding box center [45, 94] width 55 height 17
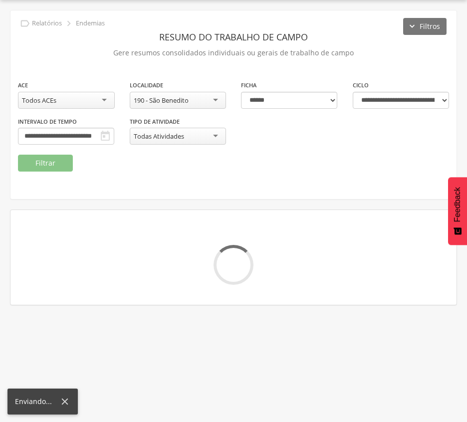
scroll to position [99, 0]
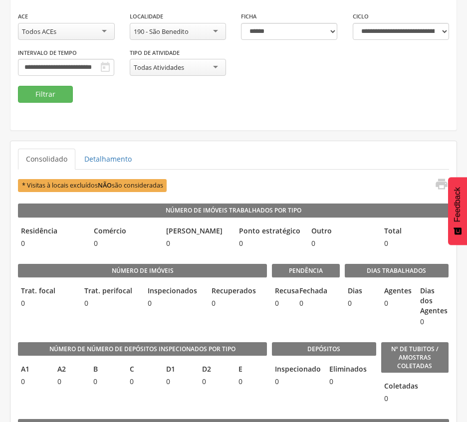
click at [224, 125] on div "**********" at bounding box center [233, 36] width 446 height 189
click at [176, 31] on div "190 - São Benedito" at bounding box center [161, 31] width 55 height 9
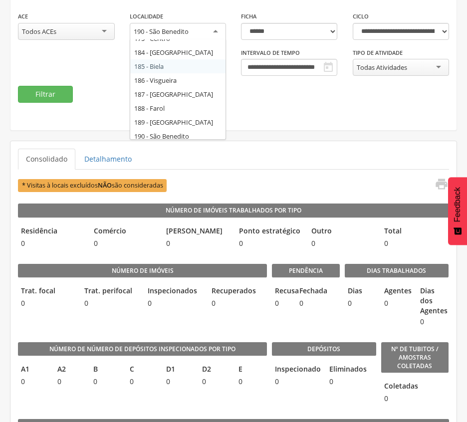
scroll to position [69, 0]
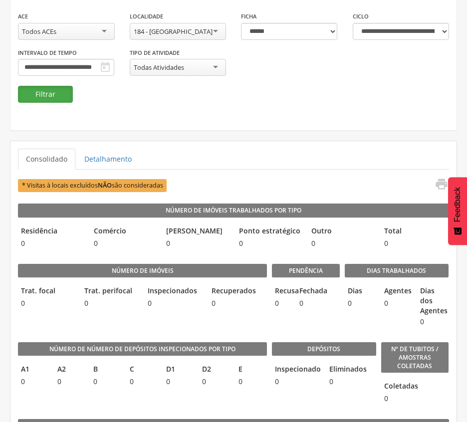
click at [33, 92] on button "Filtrar" at bounding box center [45, 94] width 55 height 17
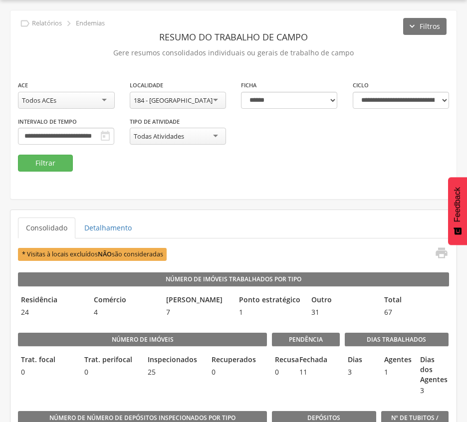
scroll to position [99, 0]
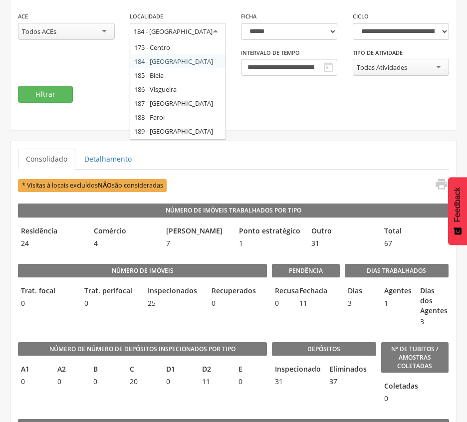
click at [217, 28] on div "184 - [GEOGRAPHIC_DATA]" at bounding box center [178, 32] width 97 height 18
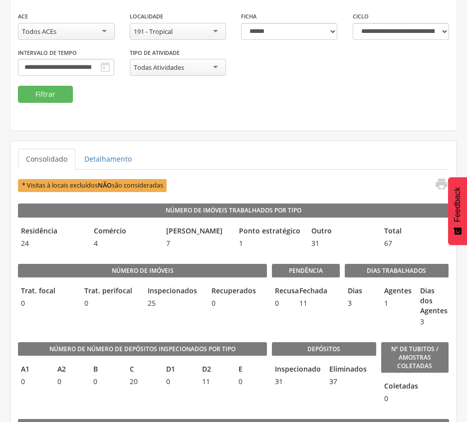
scroll to position [0, 0]
click at [46, 92] on button "Filtrar" at bounding box center [45, 94] width 55 height 17
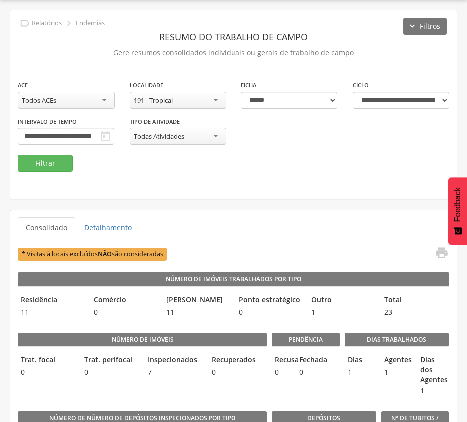
scroll to position [99, 0]
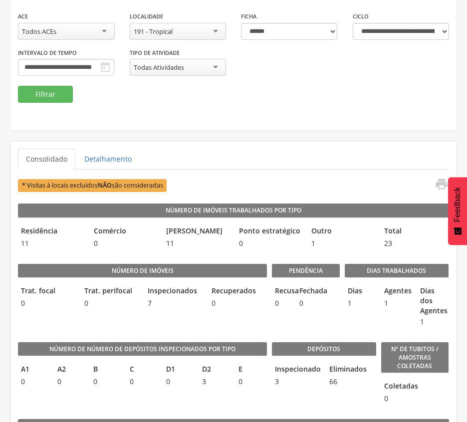
click at [212, 88] on fieldset "**********" at bounding box center [233, 57] width 431 height 92
click at [188, 31] on div "191 - Tropical" at bounding box center [178, 31] width 97 height 17
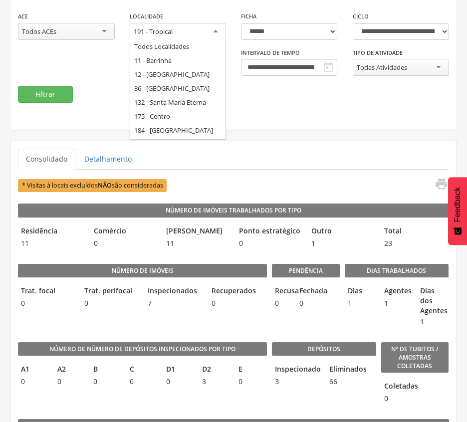
scroll to position [83, 0]
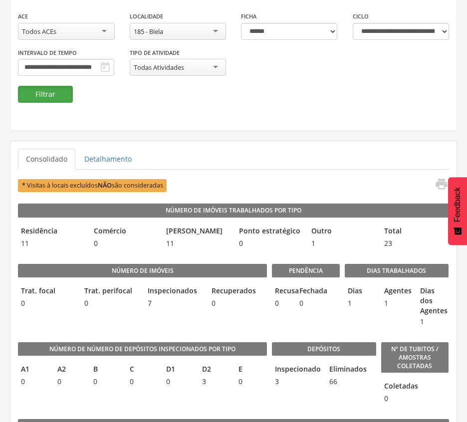
click at [37, 95] on button "Filtrar" at bounding box center [45, 94] width 55 height 17
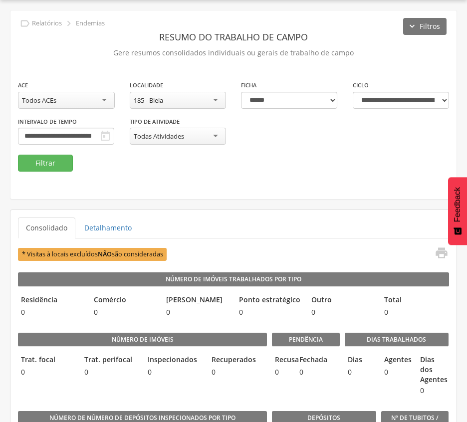
scroll to position [99, 0]
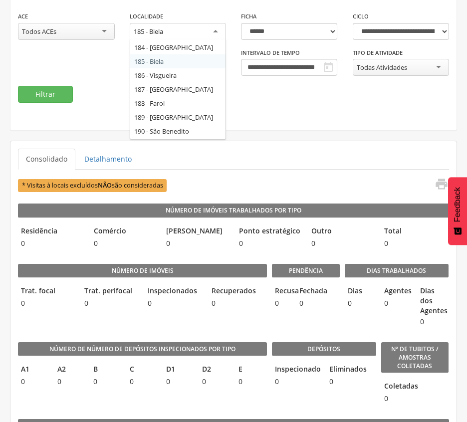
click at [188, 30] on div "185 - Biela" at bounding box center [178, 32] width 97 height 18
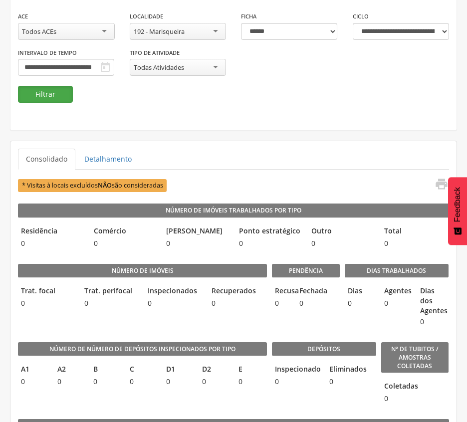
click at [37, 94] on button "Filtrar" at bounding box center [45, 94] width 55 height 17
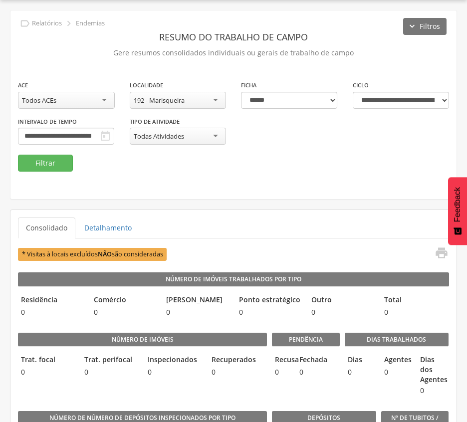
scroll to position [99, 0]
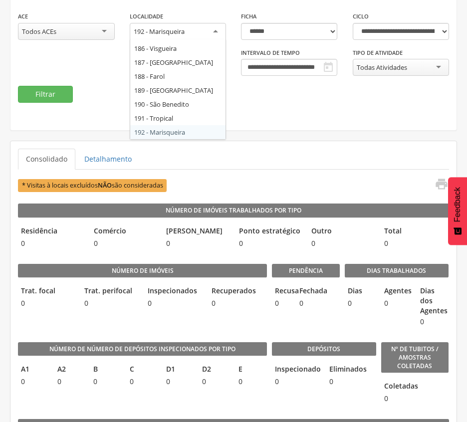
click at [210, 30] on div "192 - Marisqueira" at bounding box center [178, 32] width 97 height 18
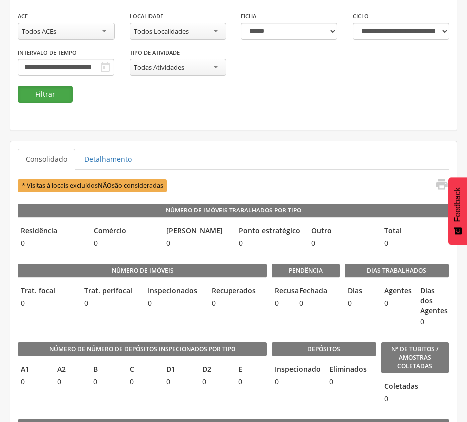
click at [53, 97] on button "Filtrar" at bounding box center [45, 94] width 55 height 17
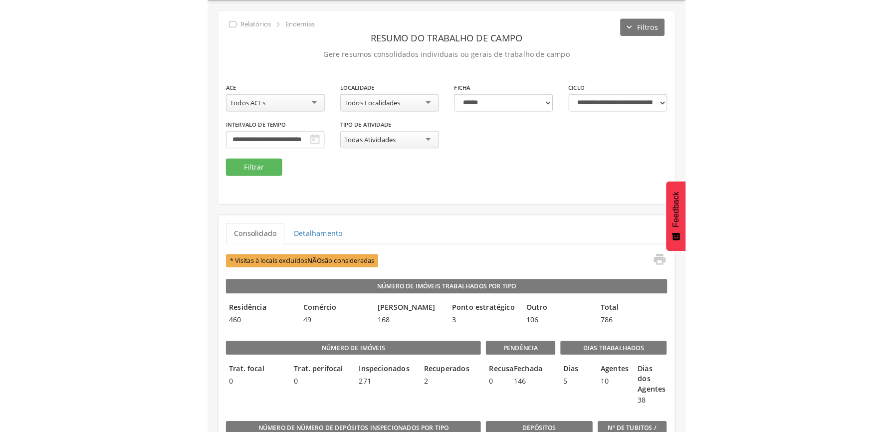
scroll to position [99, 0]
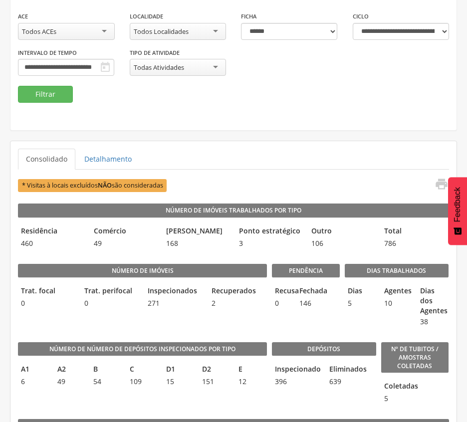
click at [350, 90] on fieldset "**********" at bounding box center [233, 57] width 431 height 92
drag, startPoint x: 149, startPoint y: 72, endPoint x: 320, endPoint y: 20, distance: 178.8
click at [149, 72] on div "**********" at bounding box center [233, 48] width 446 height 75
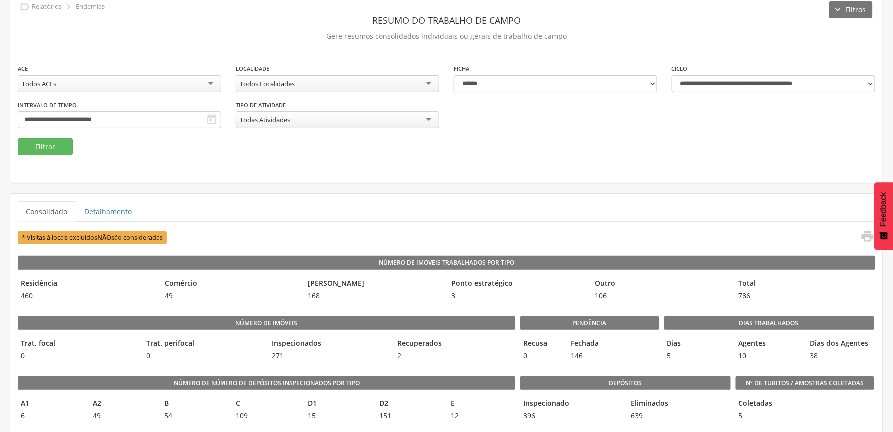
scroll to position [32, 0]
